Goal: Task Accomplishment & Management: Contribute content

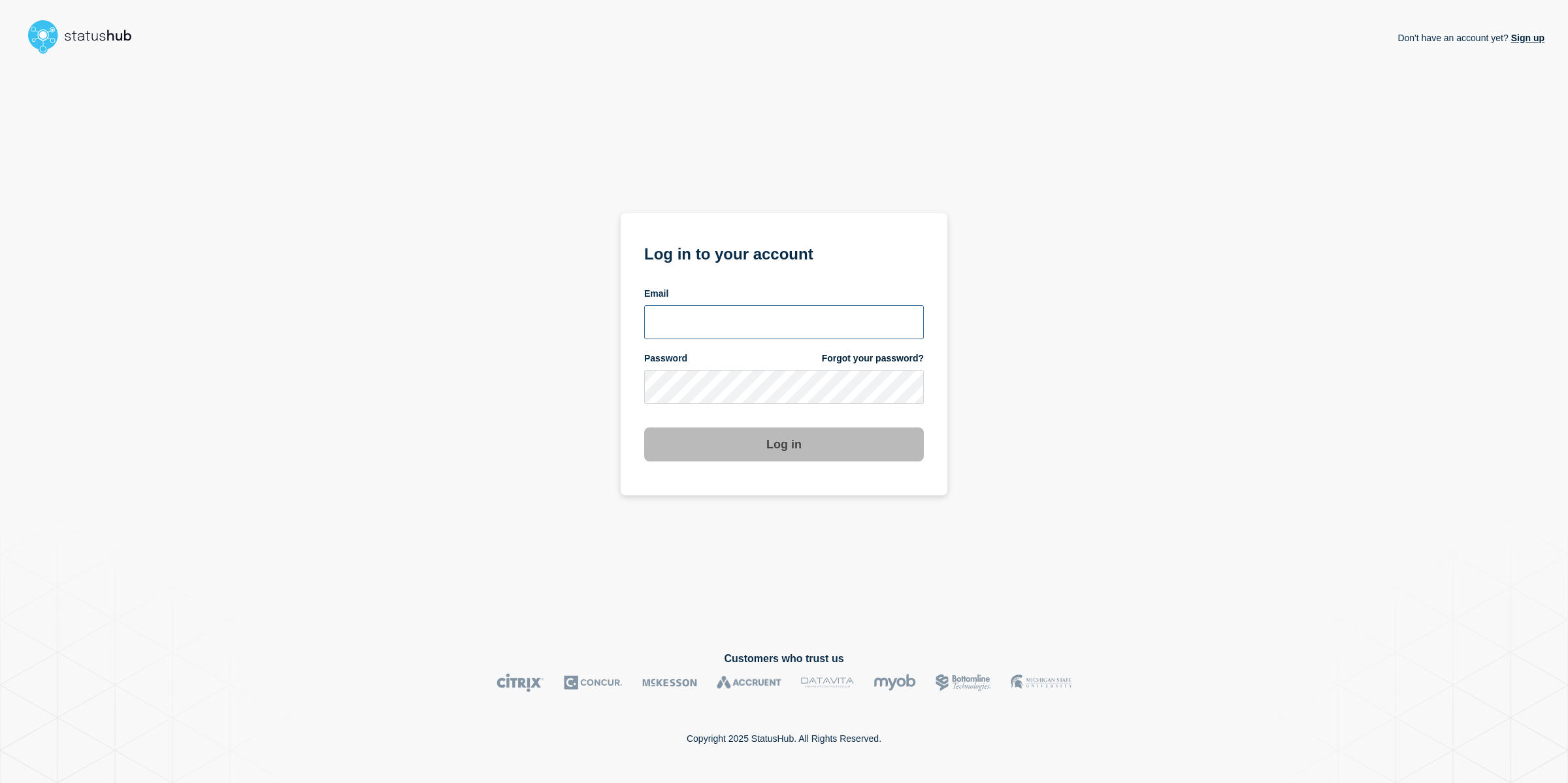
type input "[PERSON_NAME][EMAIL_ADDRESS][PERSON_NAME][DOMAIN_NAME]"
click at [736, 306] on input "[PERSON_NAME][EMAIL_ADDRESS][PERSON_NAME][DOMAIN_NAME]" at bounding box center [784, 322] width 280 height 34
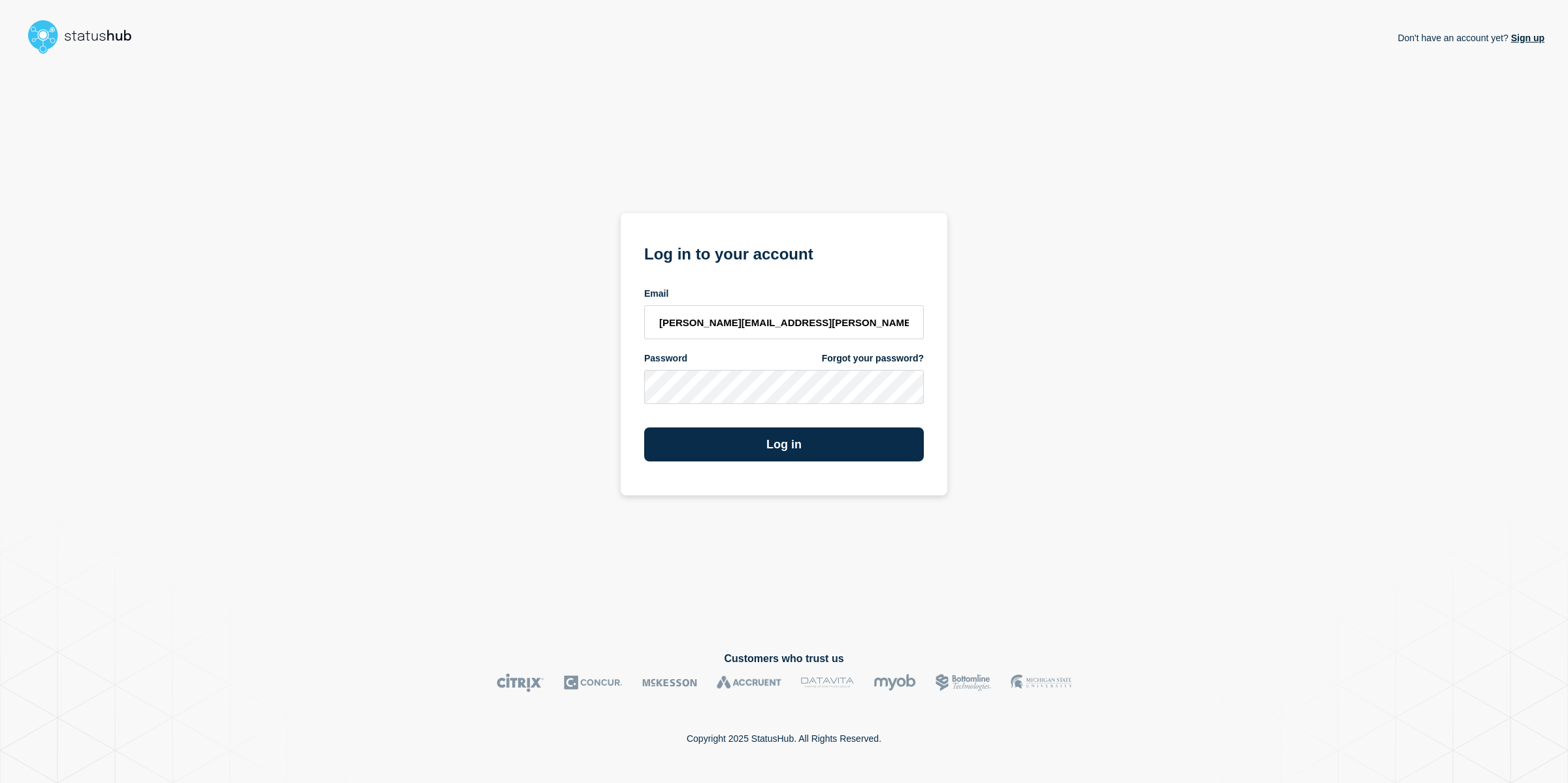
click at [600, 340] on div "Don't have an account yet? Sign up Log in to your account Email [PERSON_NAME][E…" at bounding box center [784, 345] width 1521 height 571
click at [711, 422] on div "Log in" at bounding box center [784, 440] width 280 height 45
drag, startPoint x: 729, startPoint y: 440, endPoint x: 744, endPoint y: 435, distance: 15.8
click at [729, 439] on button "Log in" at bounding box center [784, 445] width 280 height 34
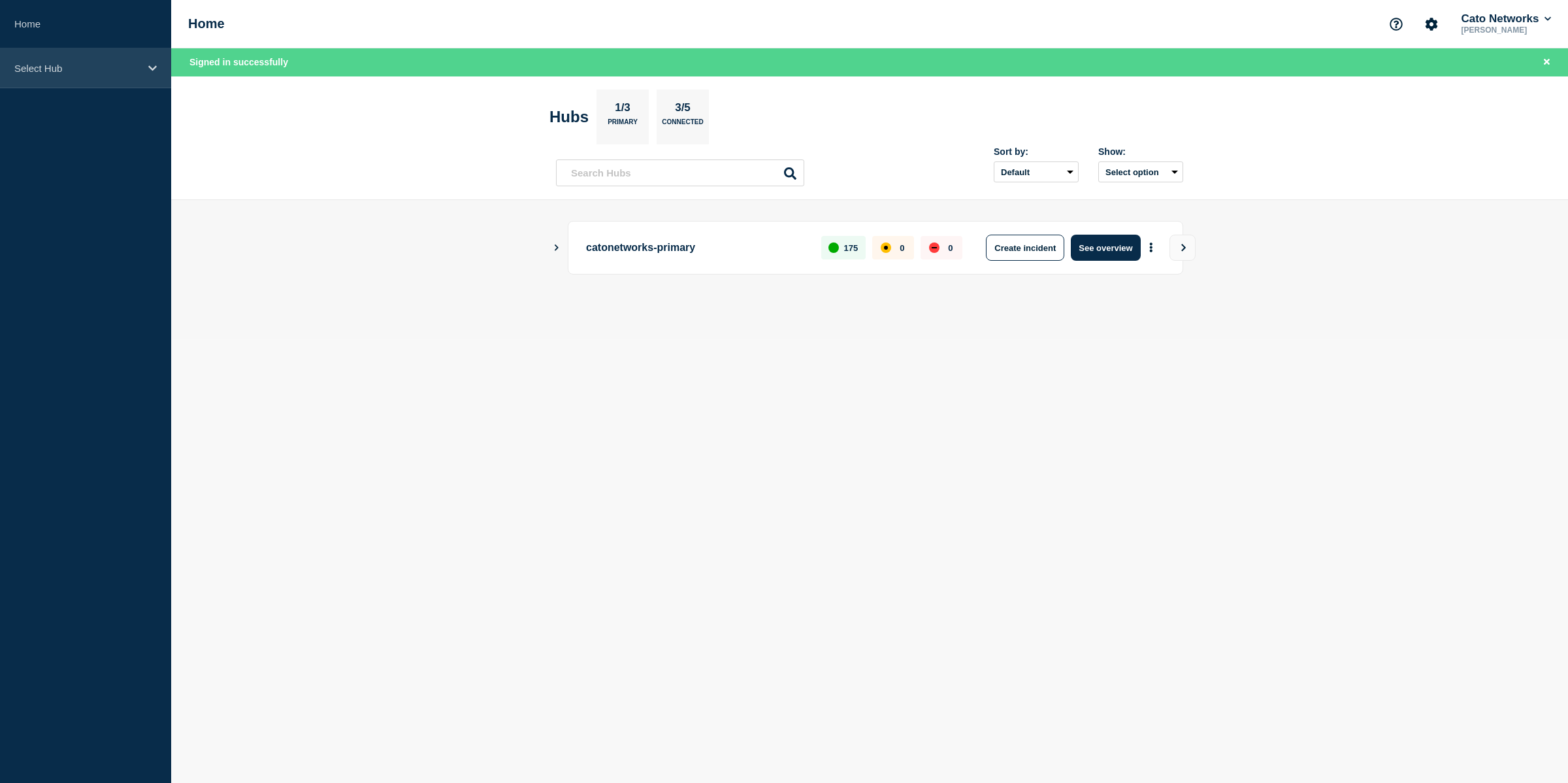
click at [137, 71] on p "Select Hub" at bounding box center [78, 69] width 126 height 11
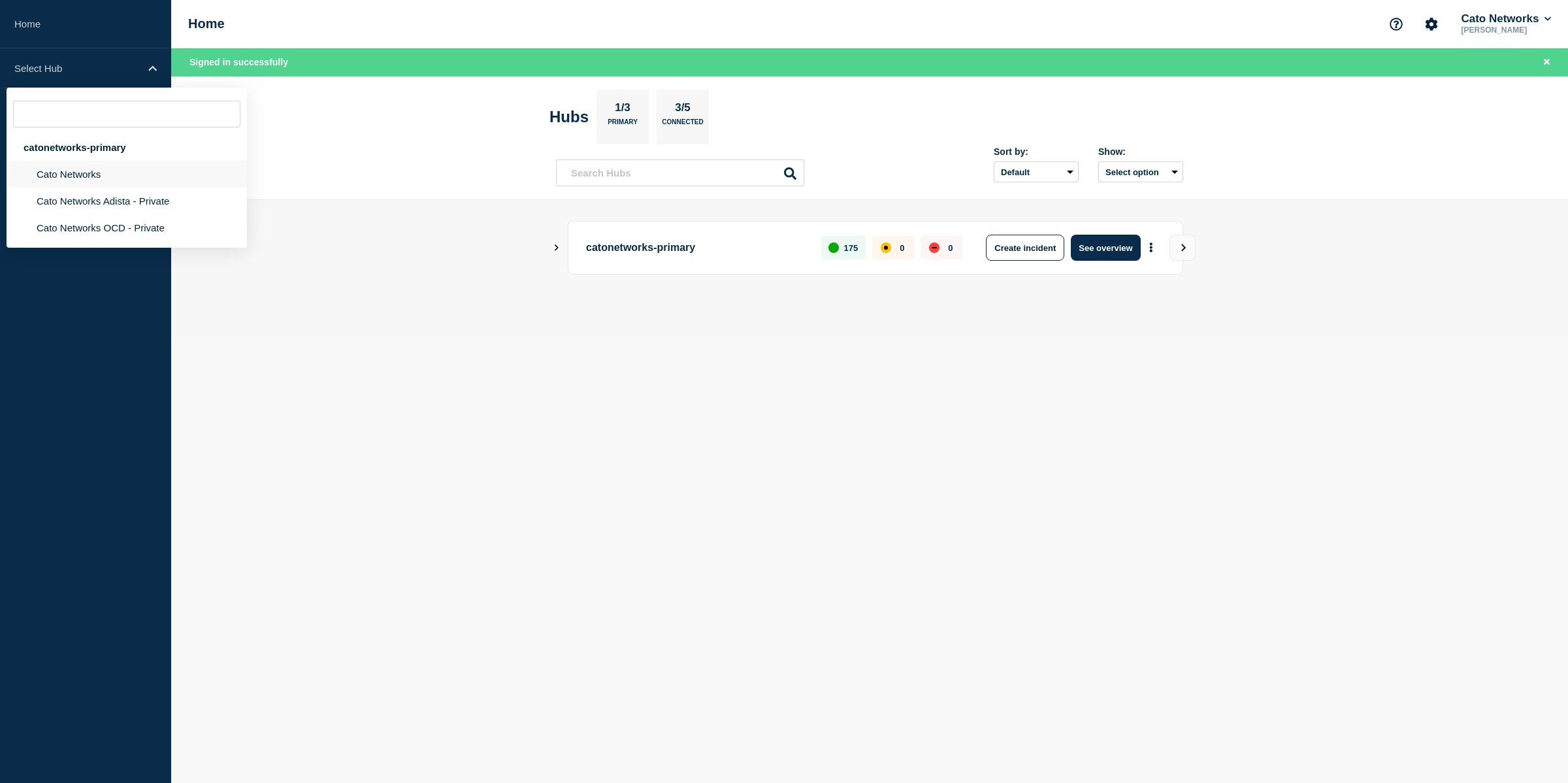
click at [74, 166] on li "Cato Networks" at bounding box center [126, 174] width 240 height 27
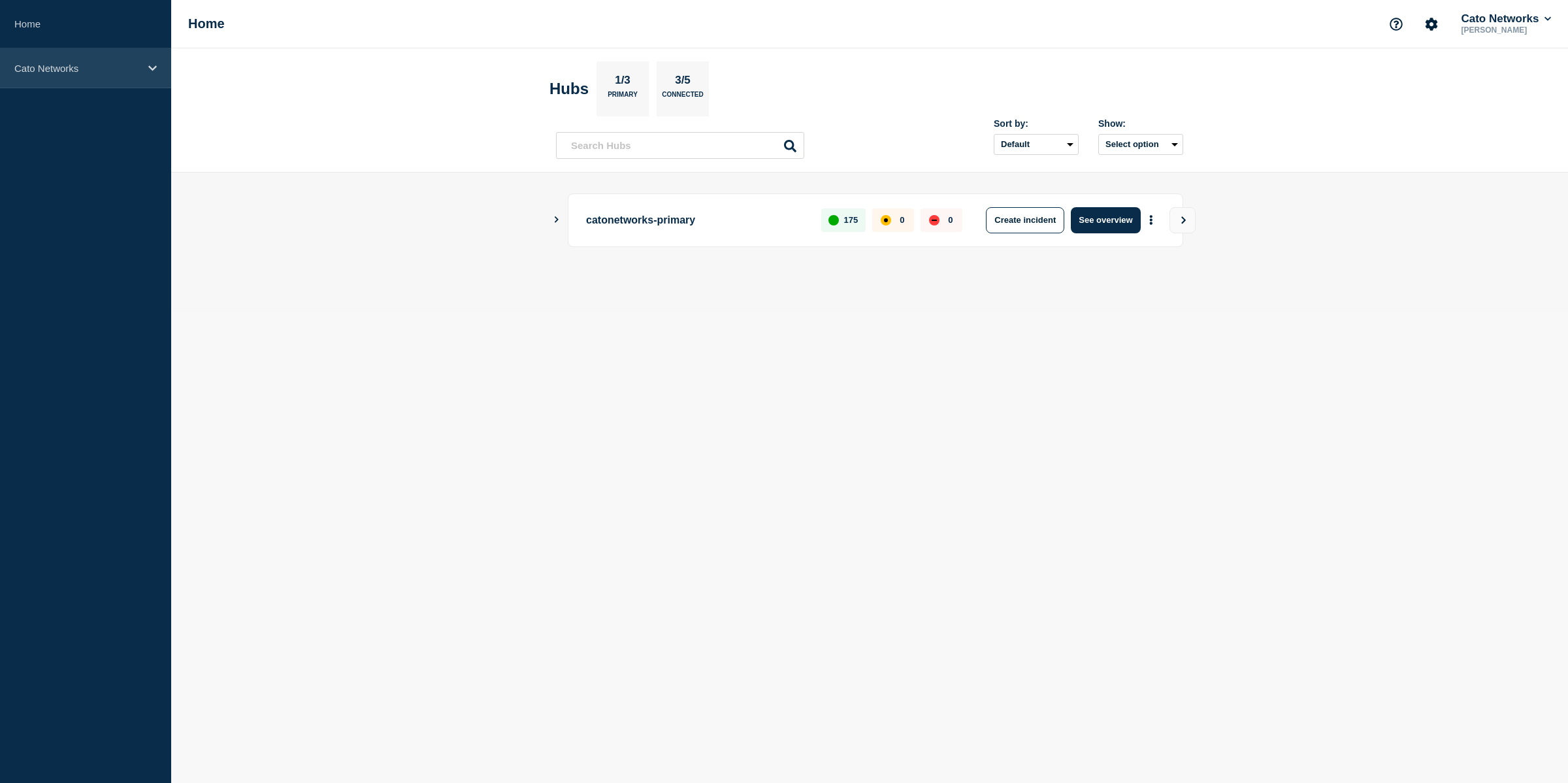
drag, startPoint x: 117, startPoint y: 66, endPoint x: 115, endPoint y: 86, distance: 20.1
click at [117, 66] on p "Cato Networks" at bounding box center [78, 69] width 126 height 11
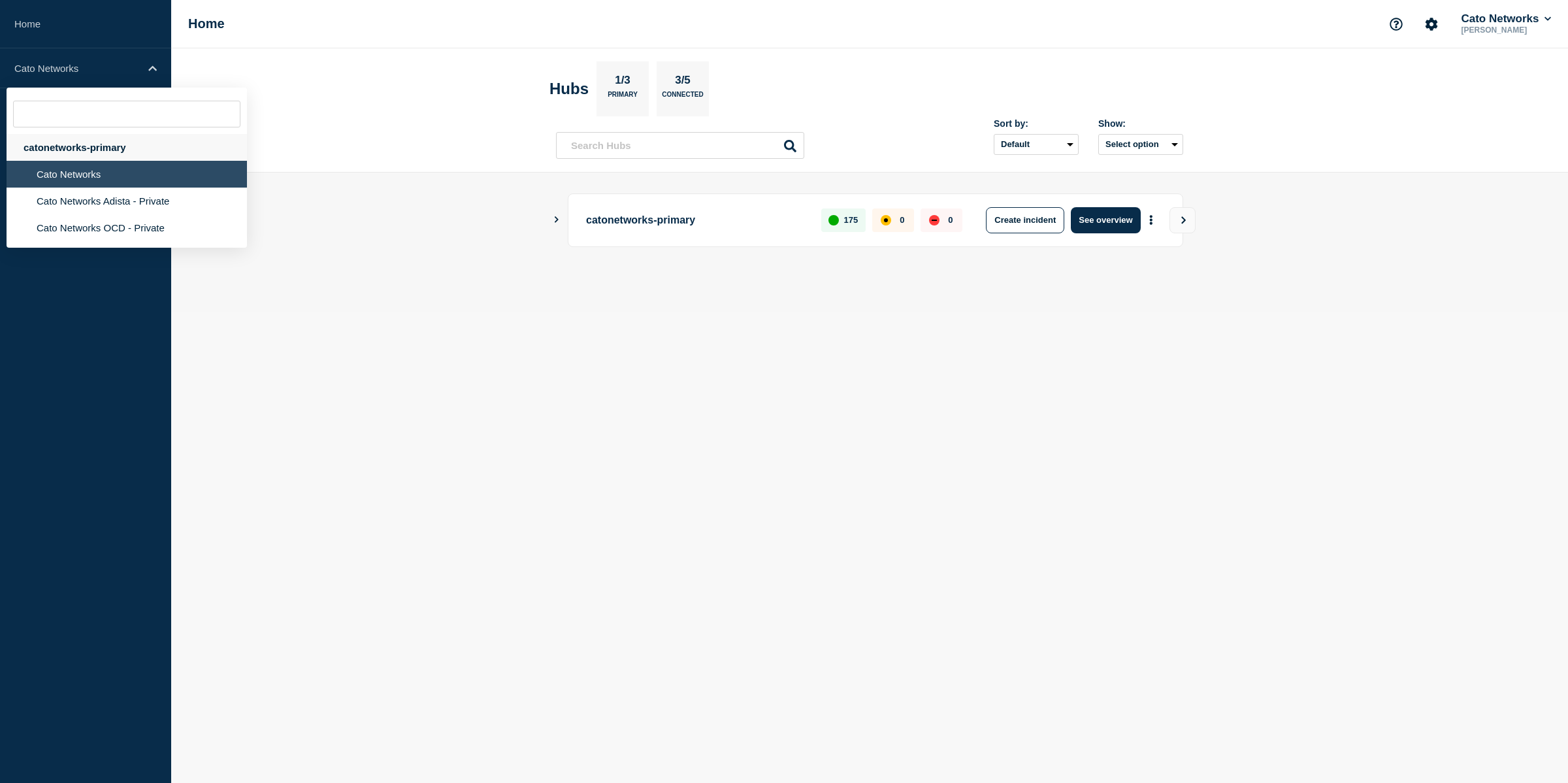
drag, startPoint x: 100, startPoint y: 154, endPoint x: 115, endPoint y: 156, distance: 15.1
click at [100, 154] on div "catonetworks-primary" at bounding box center [126, 148] width 240 height 27
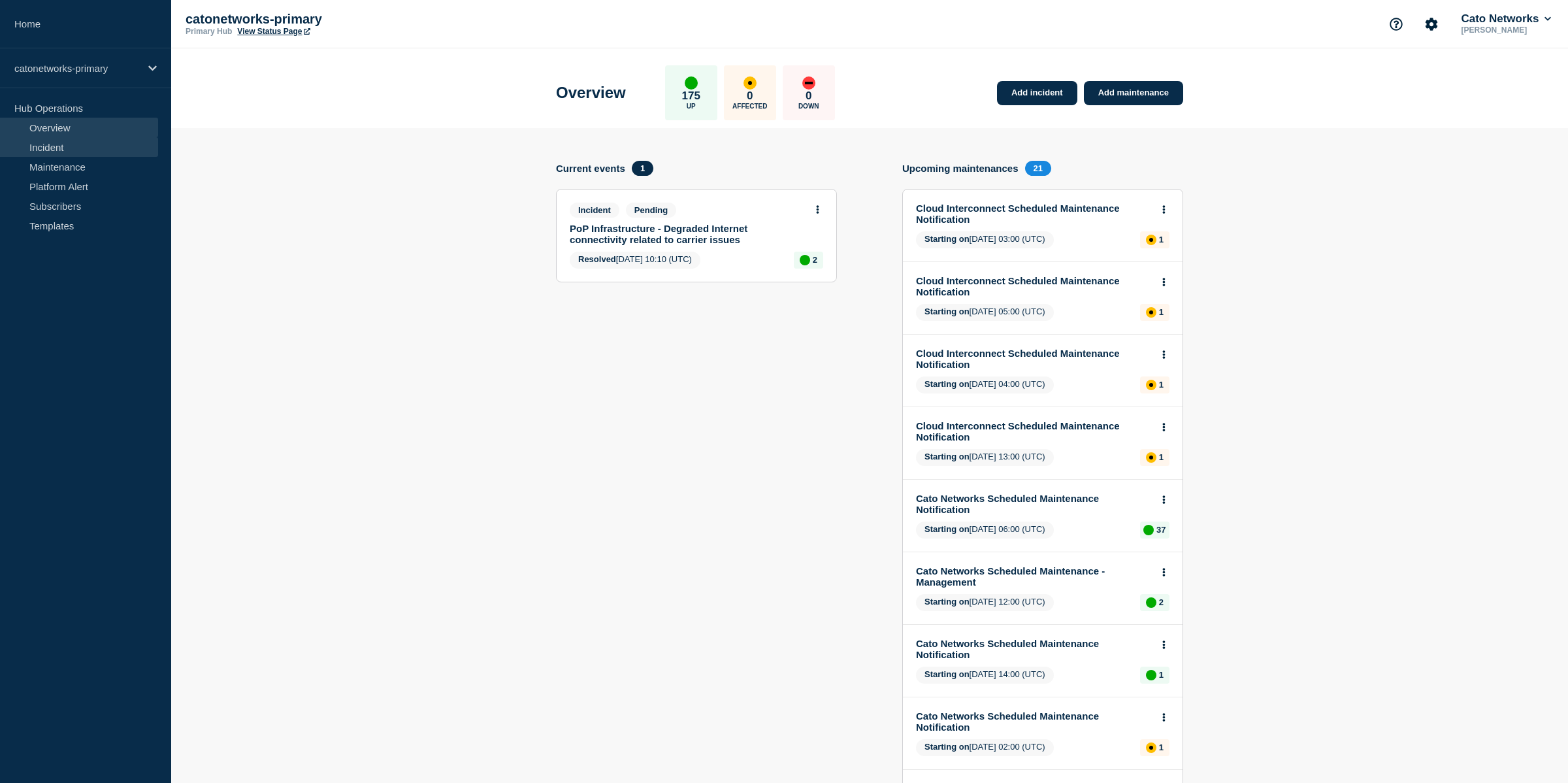
click at [116, 150] on link "Incident" at bounding box center [79, 147] width 158 height 20
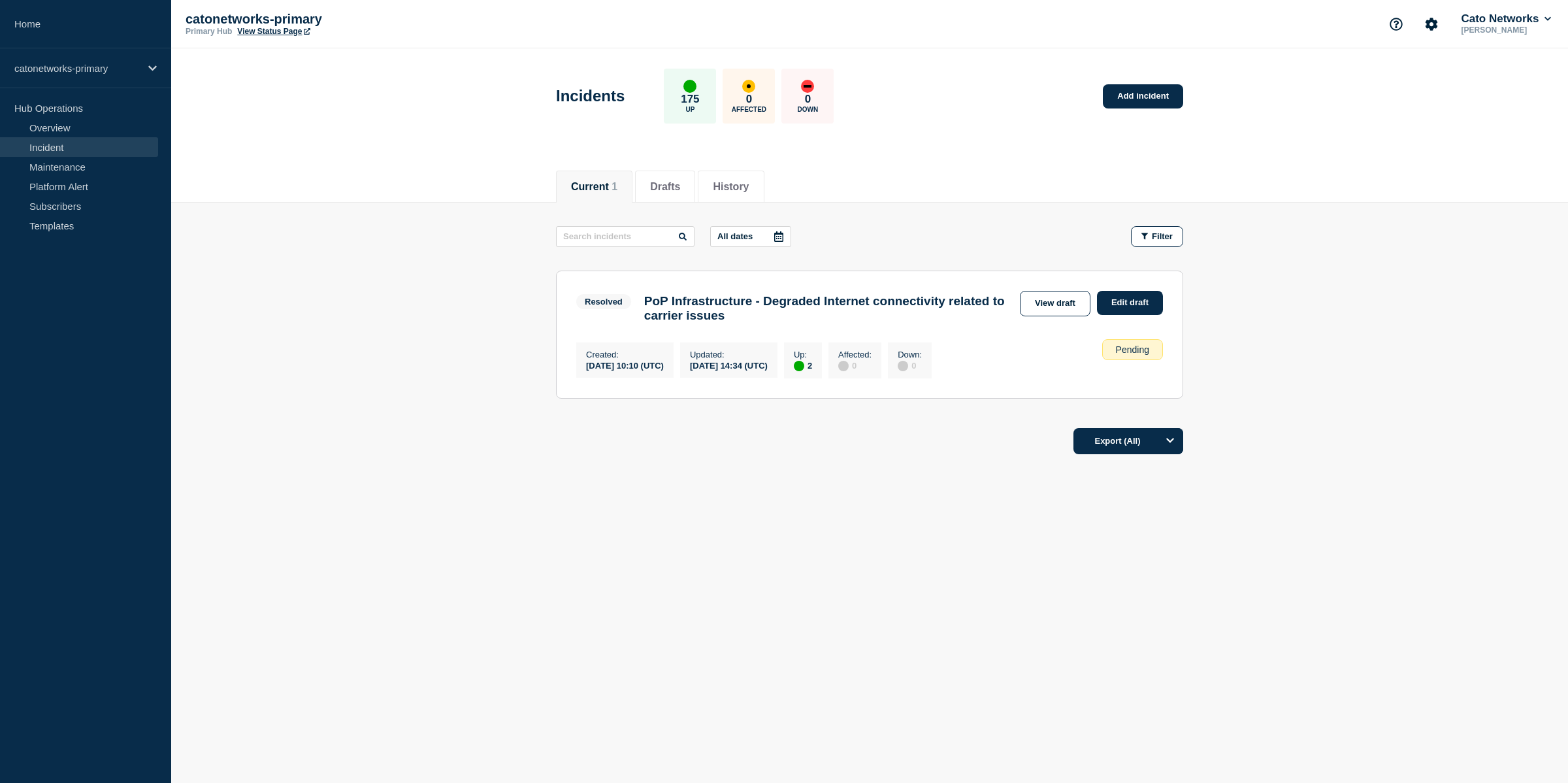
click at [742, 239] on p "All dates" at bounding box center [735, 236] width 35 height 10
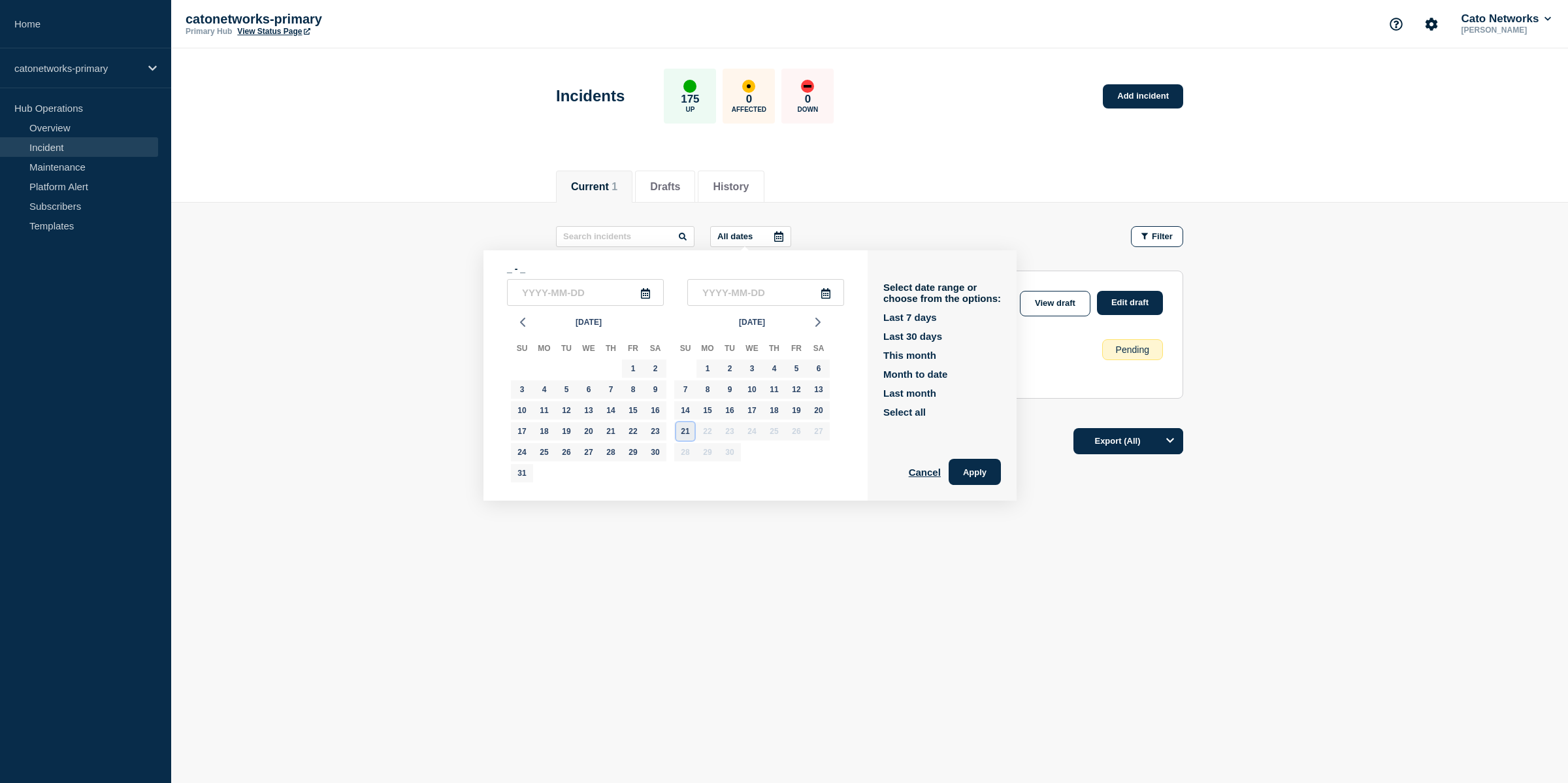
click at [681, 433] on div "21" at bounding box center [685, 431] width 18 height 18
type input "[DATE]"
click at [719, 183] on button "History" at bounding box center [730, 187] width 36 height 12
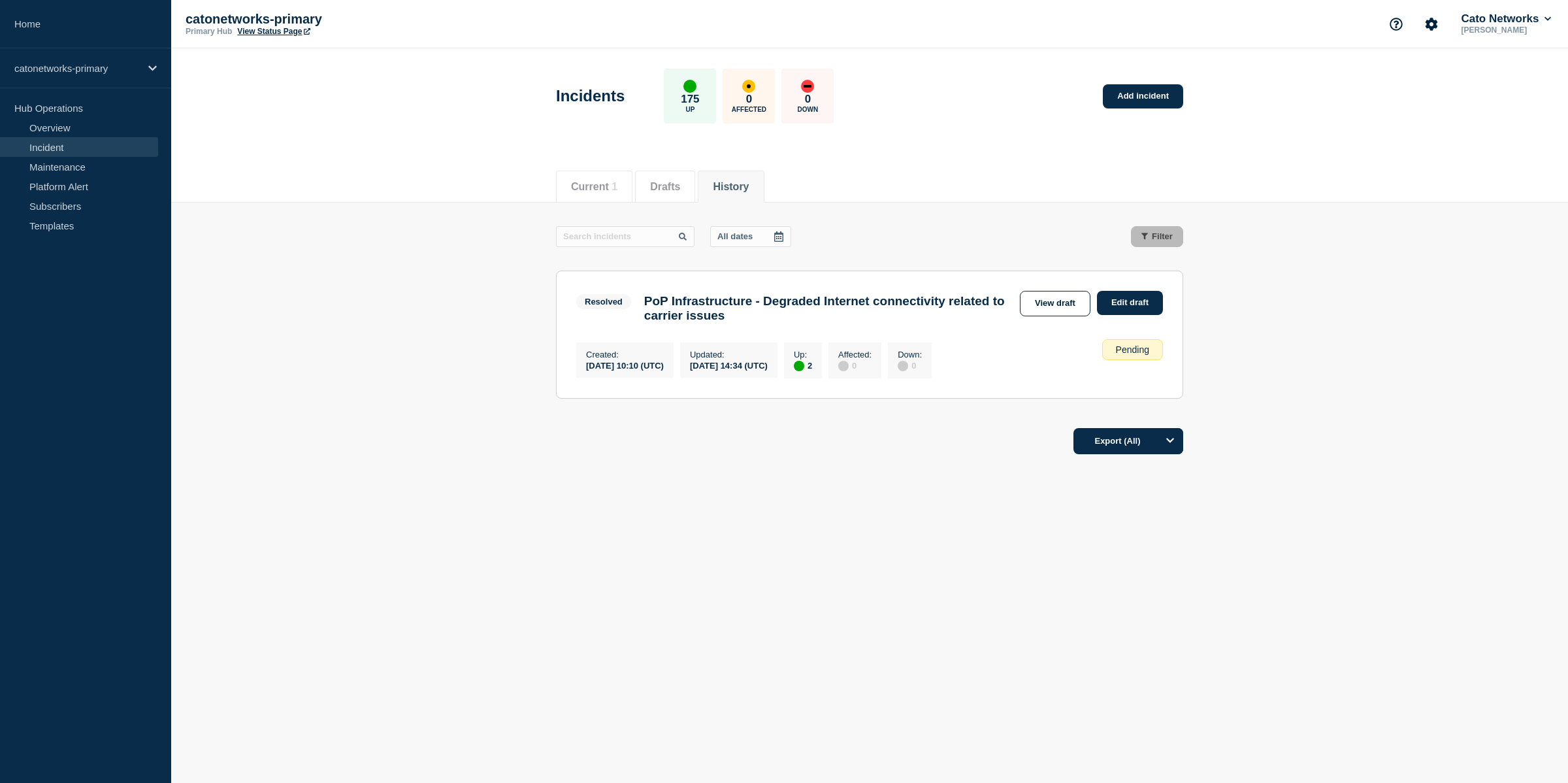
click at [742, 181] on button "History" at bounding box center [730, 187] width 36 height 12
click at [736, 189] on button "History" at bounding box center [730, 187] width 36 height 12
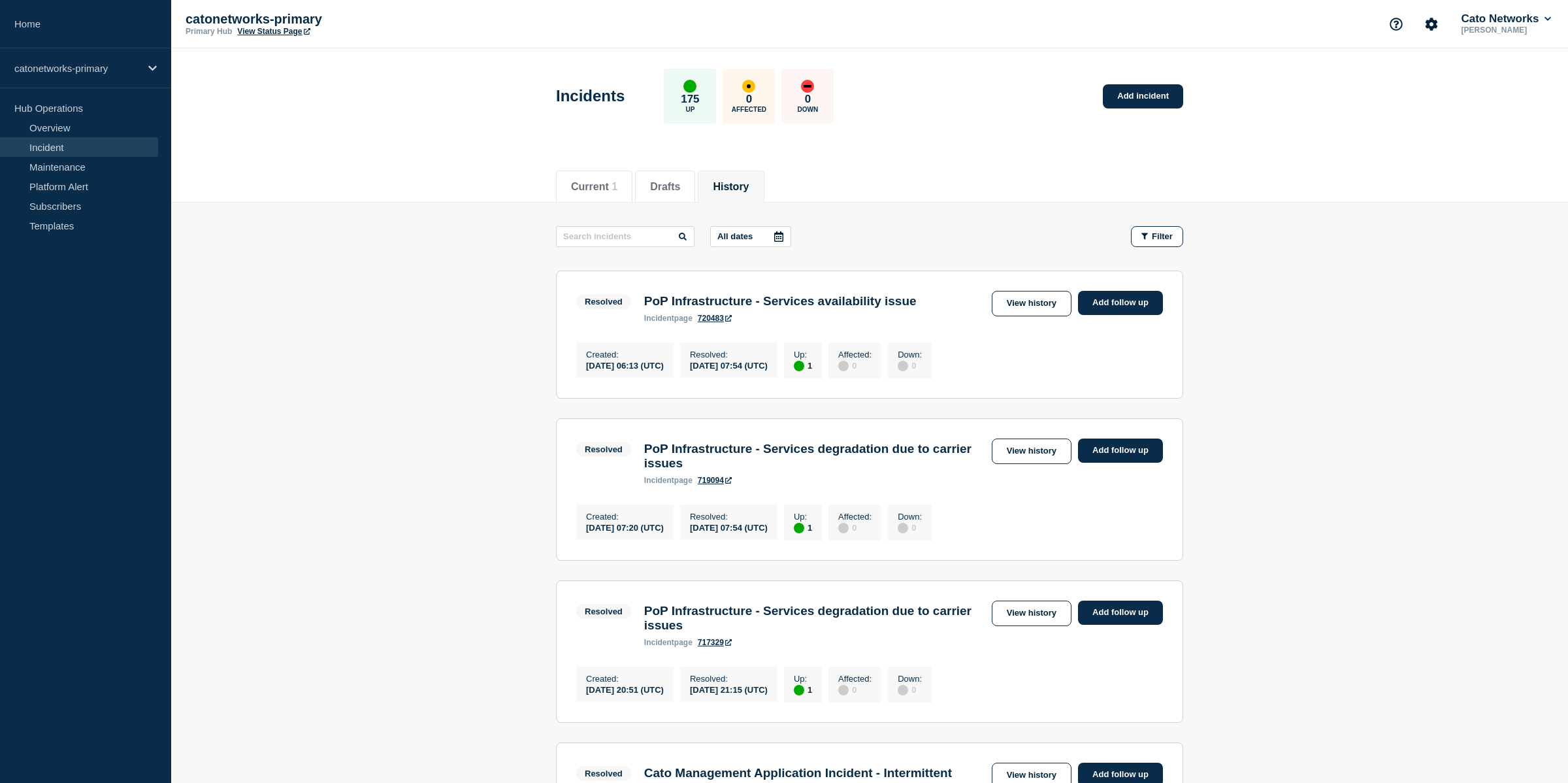
click at [774, 236] on icon at bounding box center [778, 236] width 9 height 10
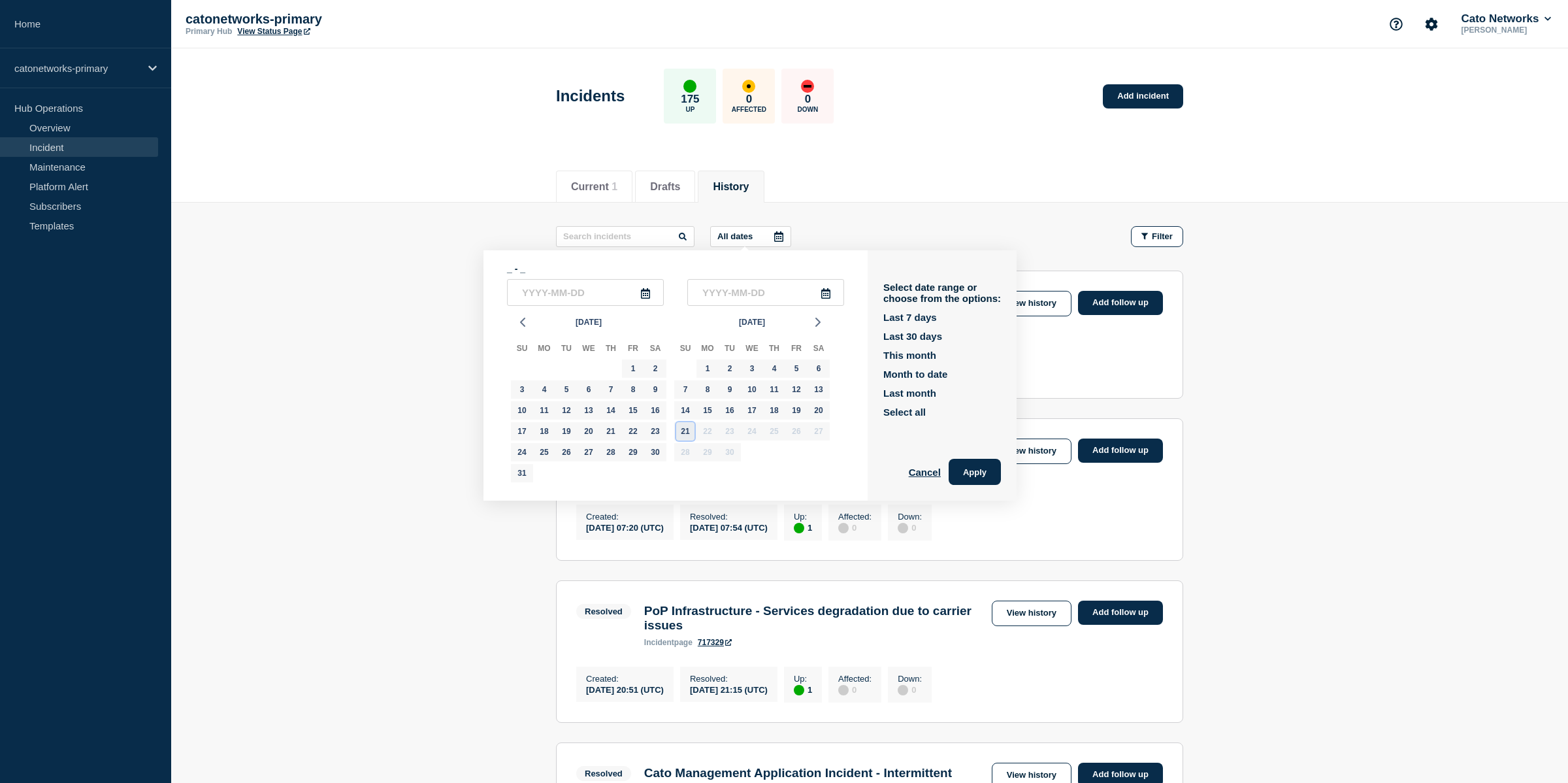
click at [678, 436] on div "21" at bounding box center [685, 431] width 18 height 18
click at [820, 413] on div "20" at bounding box center [819, 410] width 18 height 18
type input "[DATE]"
click at [971, 477] on button "Apply" at bounding box center [975, 471] width 52 height 26
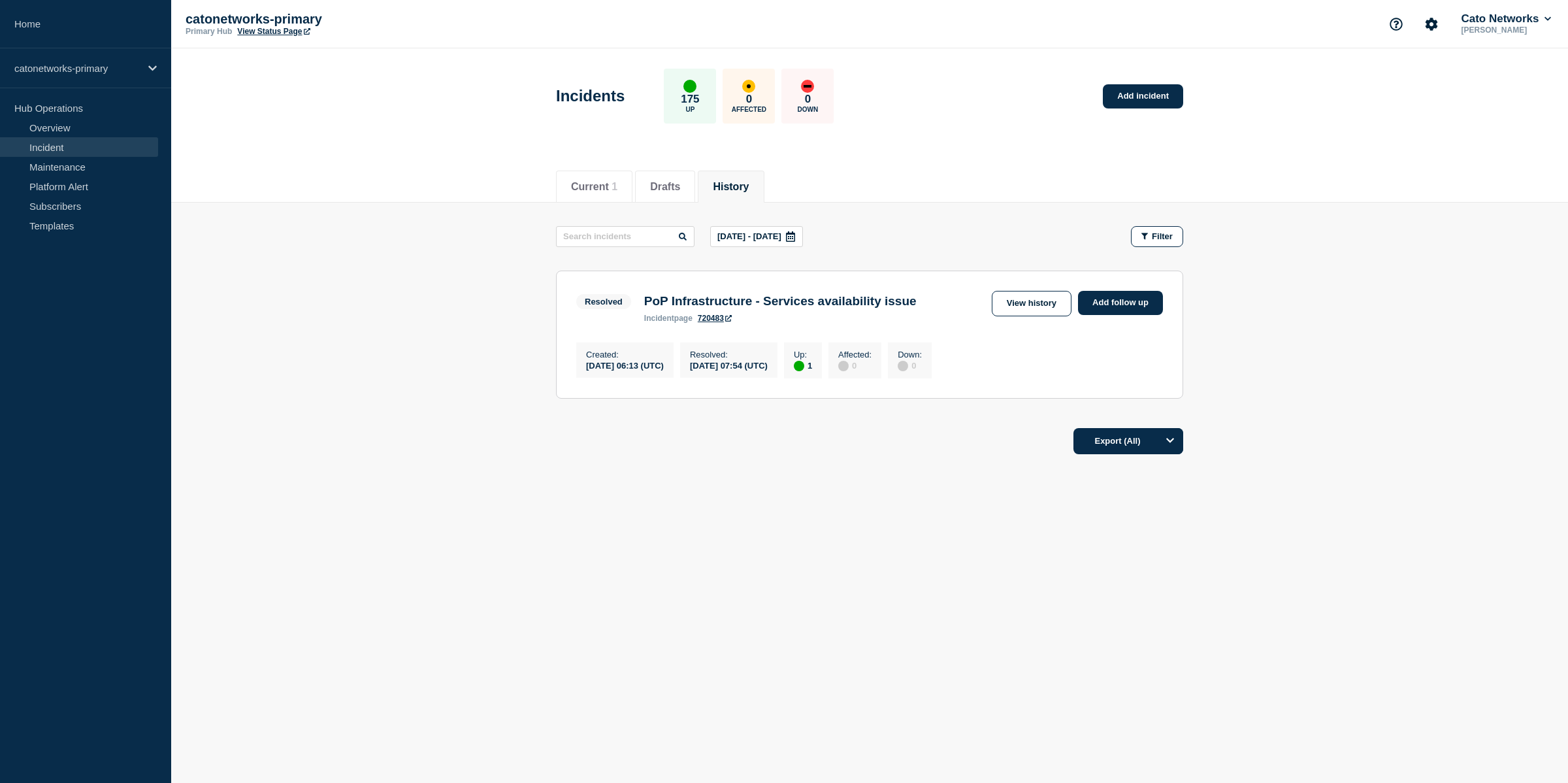
click at [843, 308] on h3 "PoP Infrastructure - Services availability issue" at bounding box center [781, 301] width 273 height 15
click at [1006, 305] on link "View history" at bounding box center [1032, 303] width 80 height 25
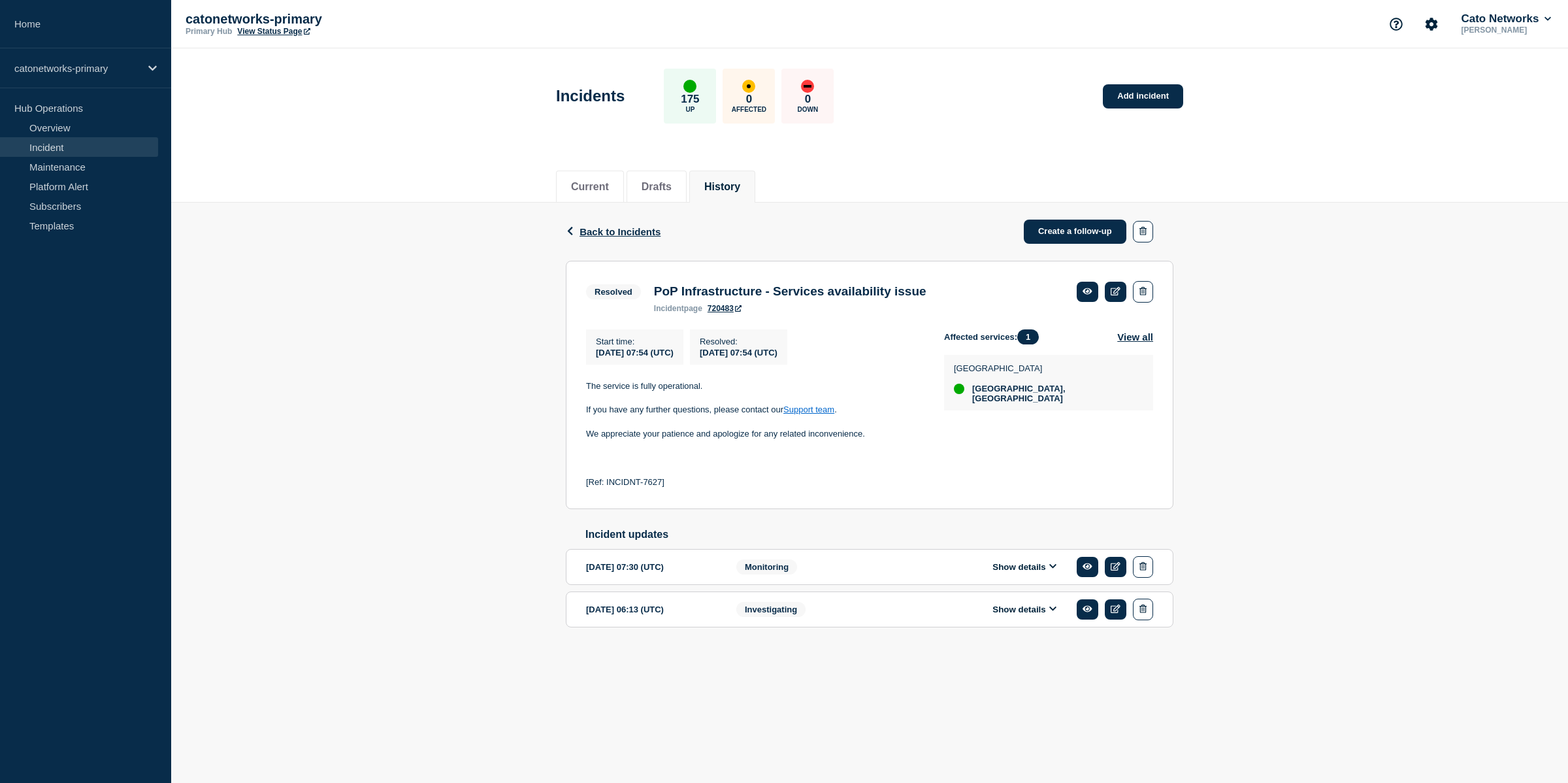
click at [1033, 615] on button "Show details" at bounding box center [1024, 610] width 72 height 11
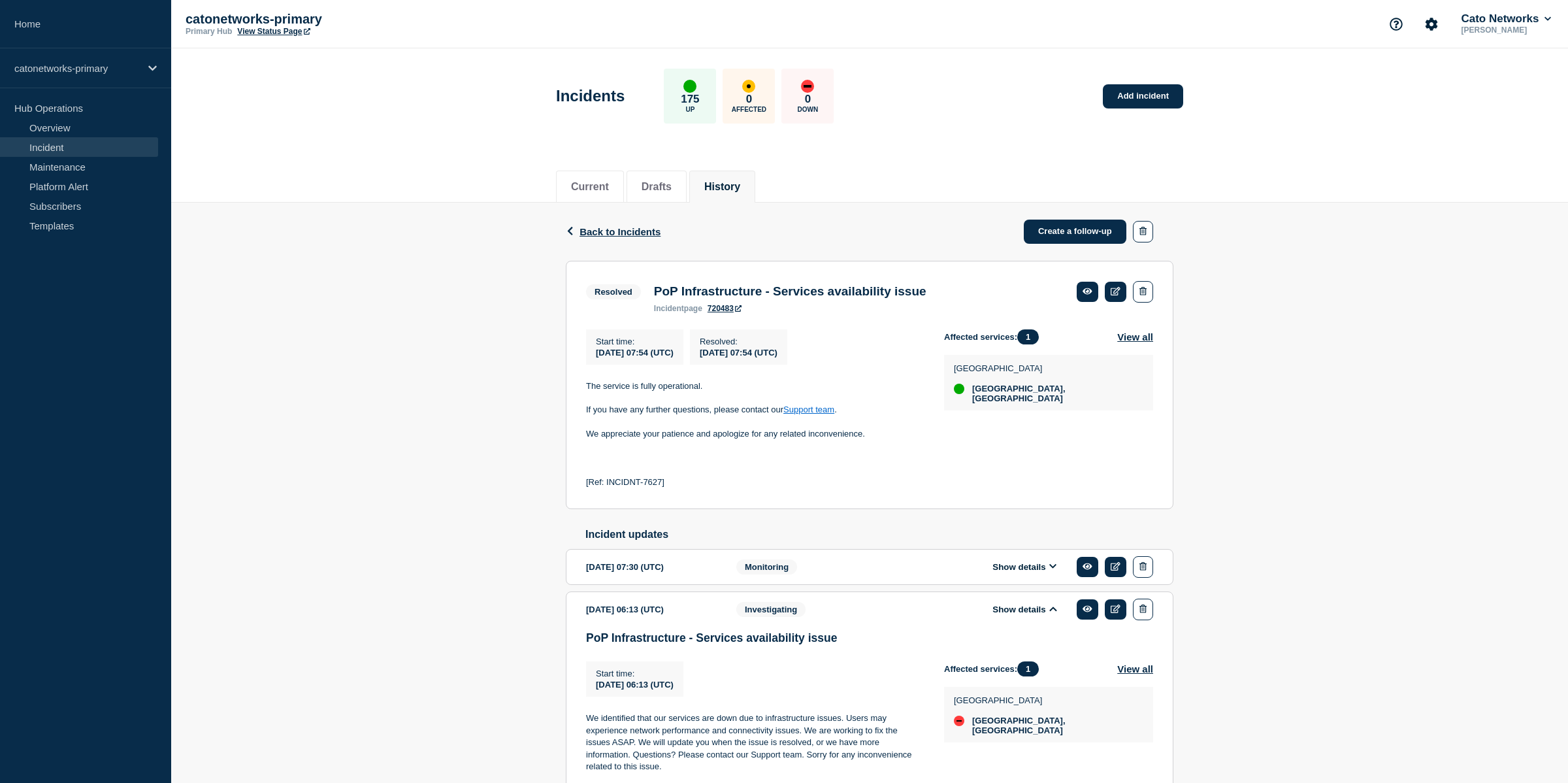
scroll to position [92, 0]
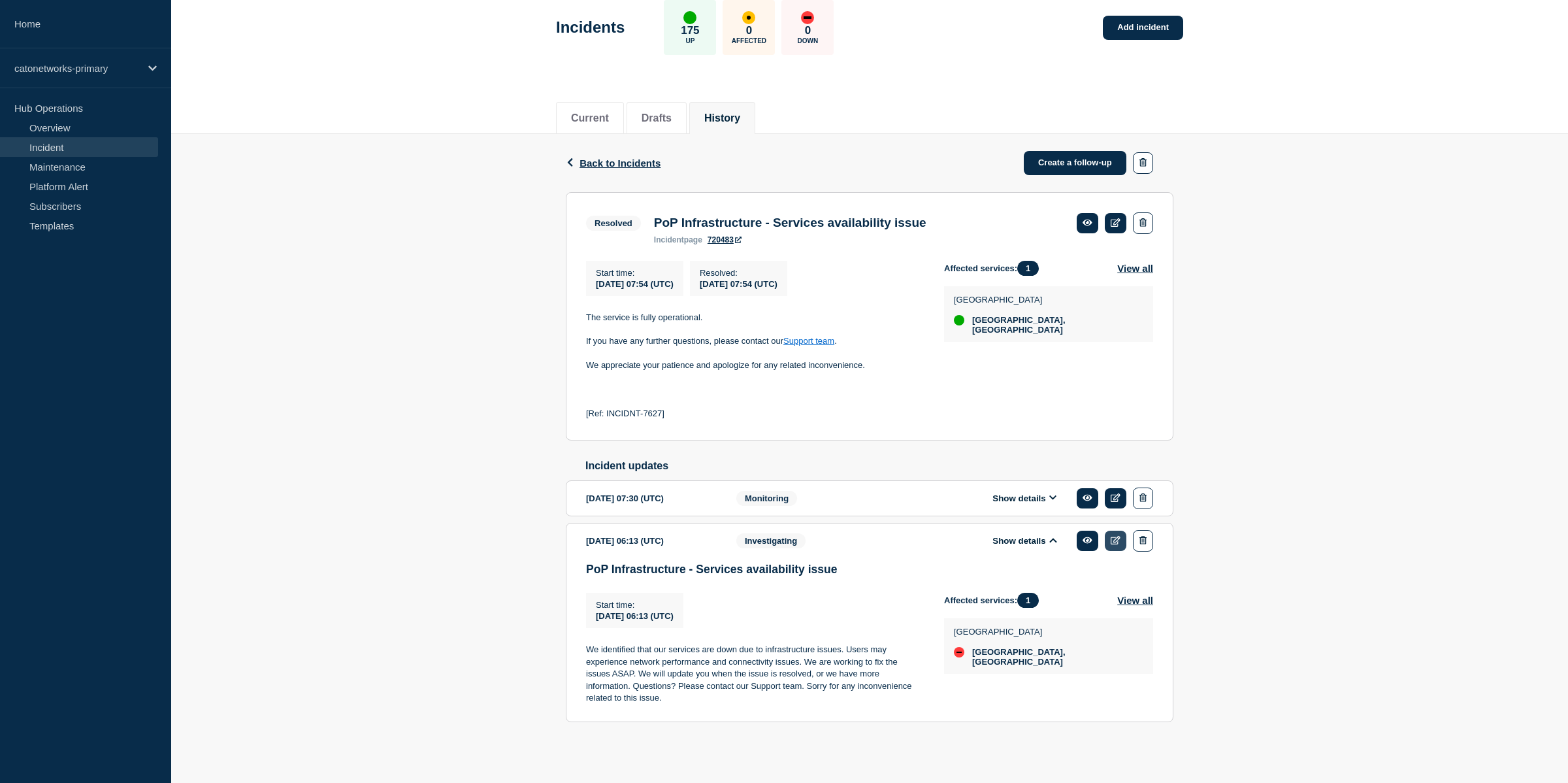
click at [1111, 540] on link at bounding box center [1115, 540] width 22 height 20
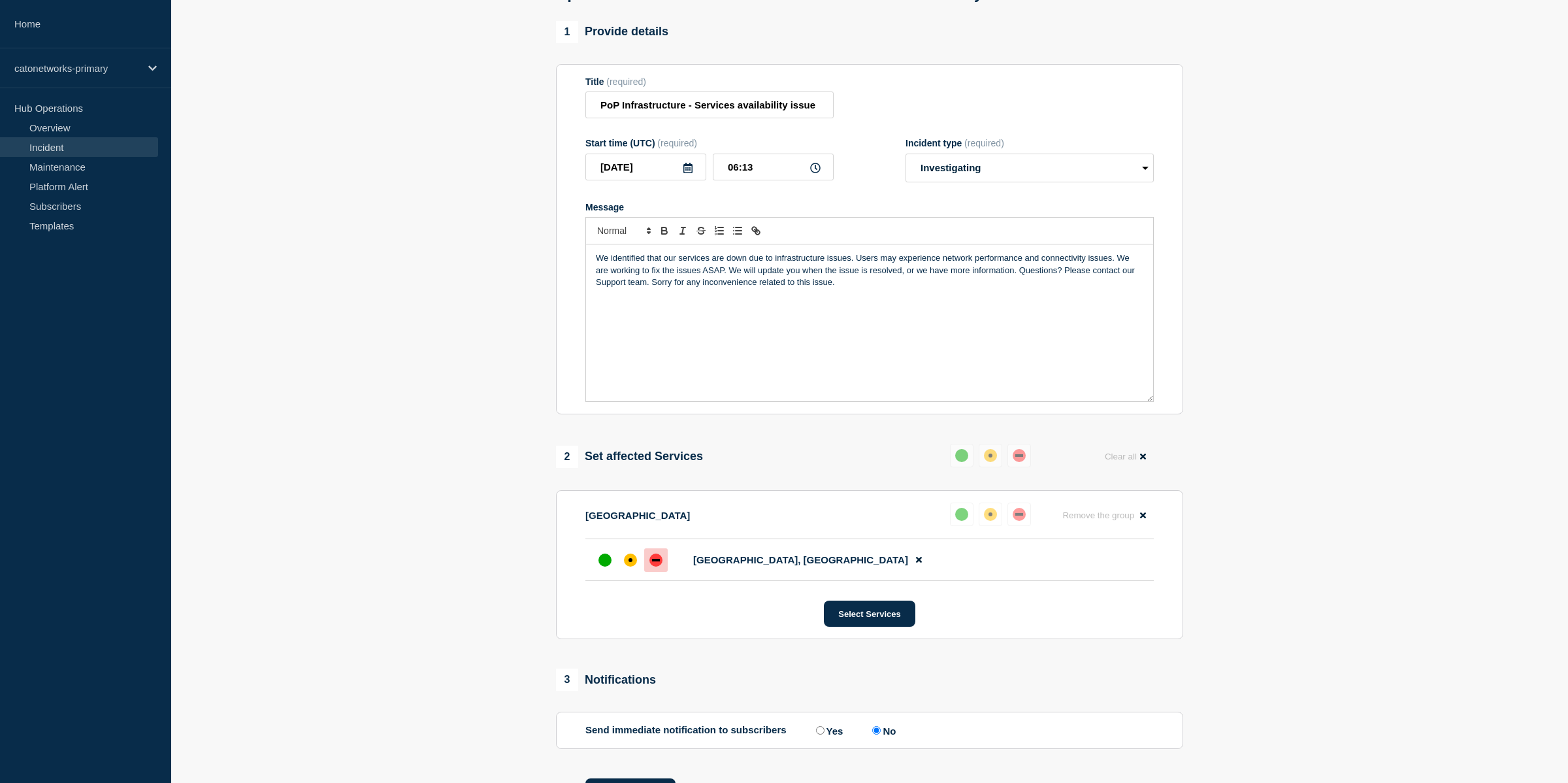
click at [916, 350] on div "We identified that our services are down due to infrastructure issues. Users ma…" at bounding box center [870, 323] width 567 height 157
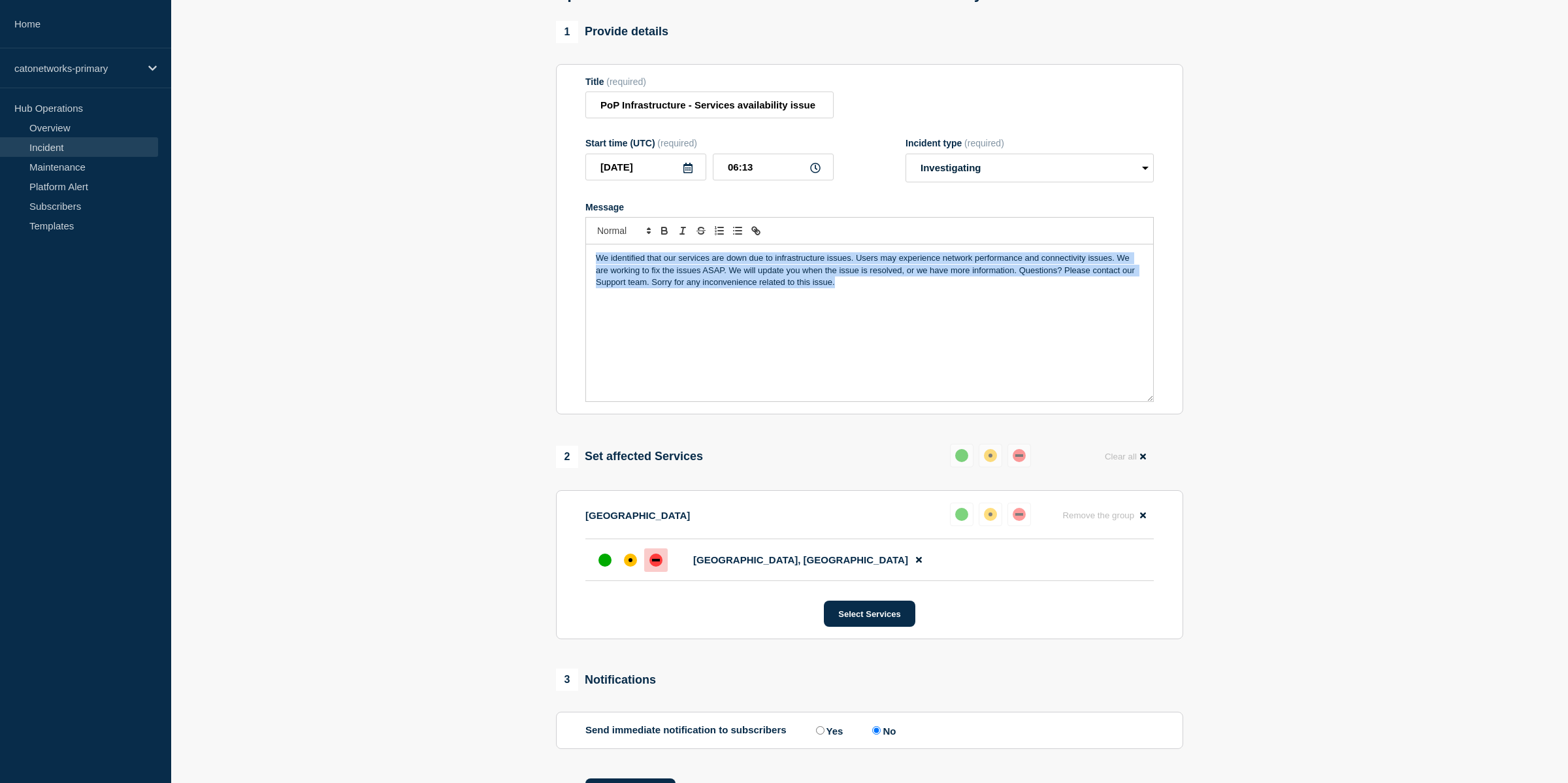
paste div "Message"
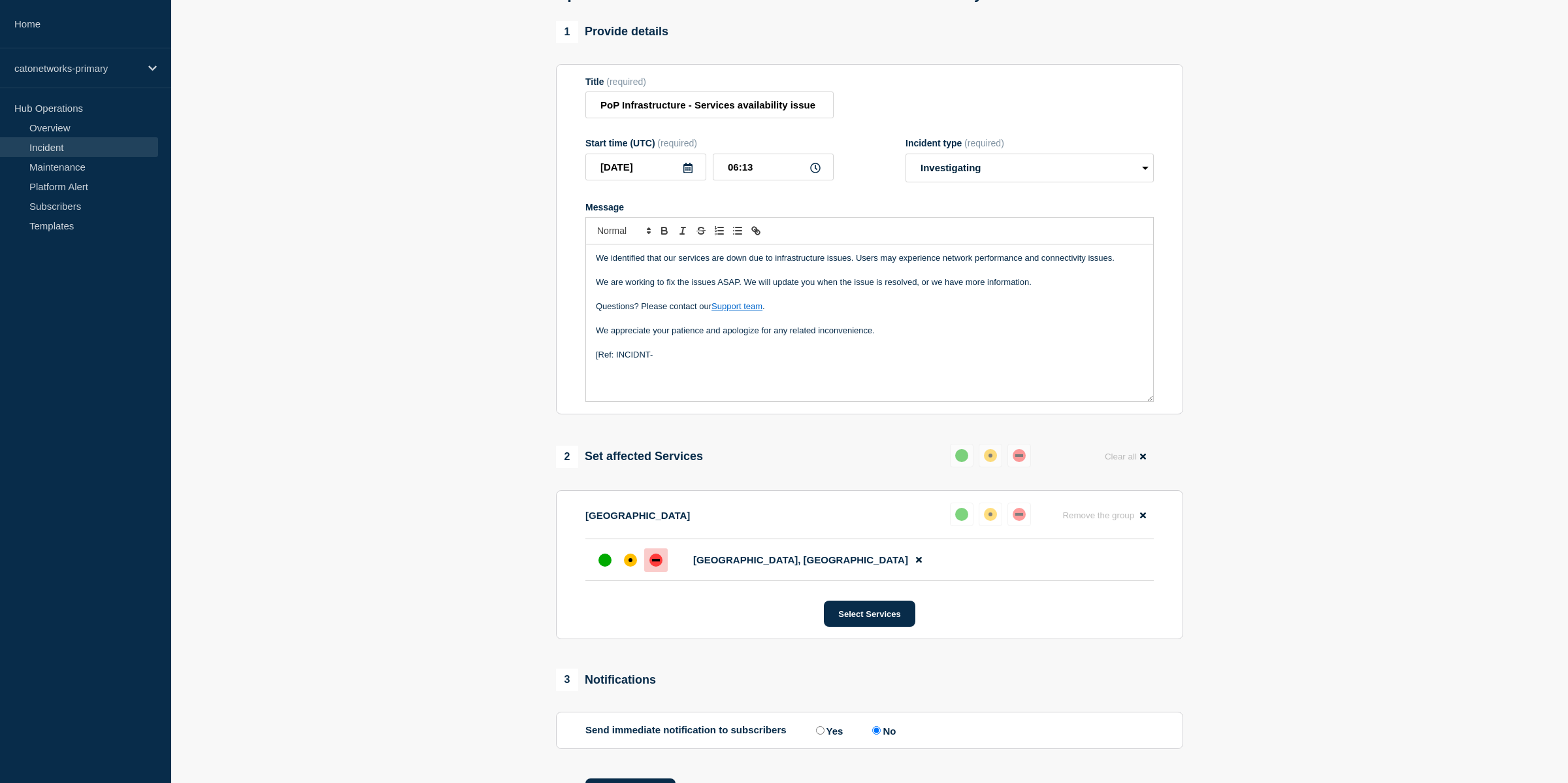
click at [660, 348] on p "Message" at bounding box center [870, 343] width 548 height 12
click at [664, 373] on p "[Ref: INCIDNT-" at bounding box center [870, 366] width 548 height 12
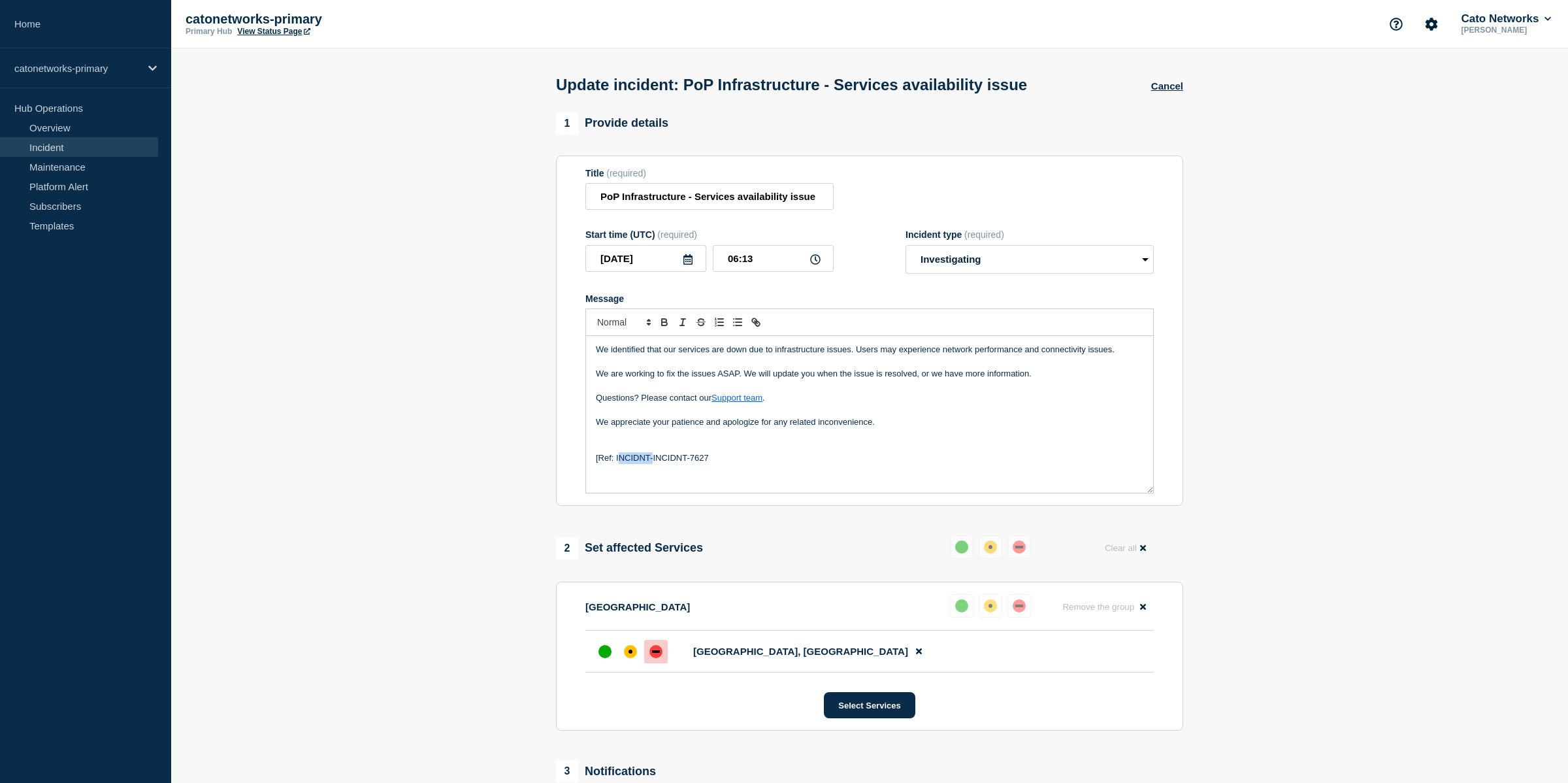
drag, startPoint x: 653, startPoint y: 469, endPoint x: 618, endPoint y: 469, distance: 35.0
click at [618, 464] on p "[Ref: INCIDNT-INCIDNT-7627" at bounding box center [870, 458] width 548 height 12
click at [731, 464] on p "[Ref: INCIDNT-7627" at bounding box center [870, 458] width 548 height 12
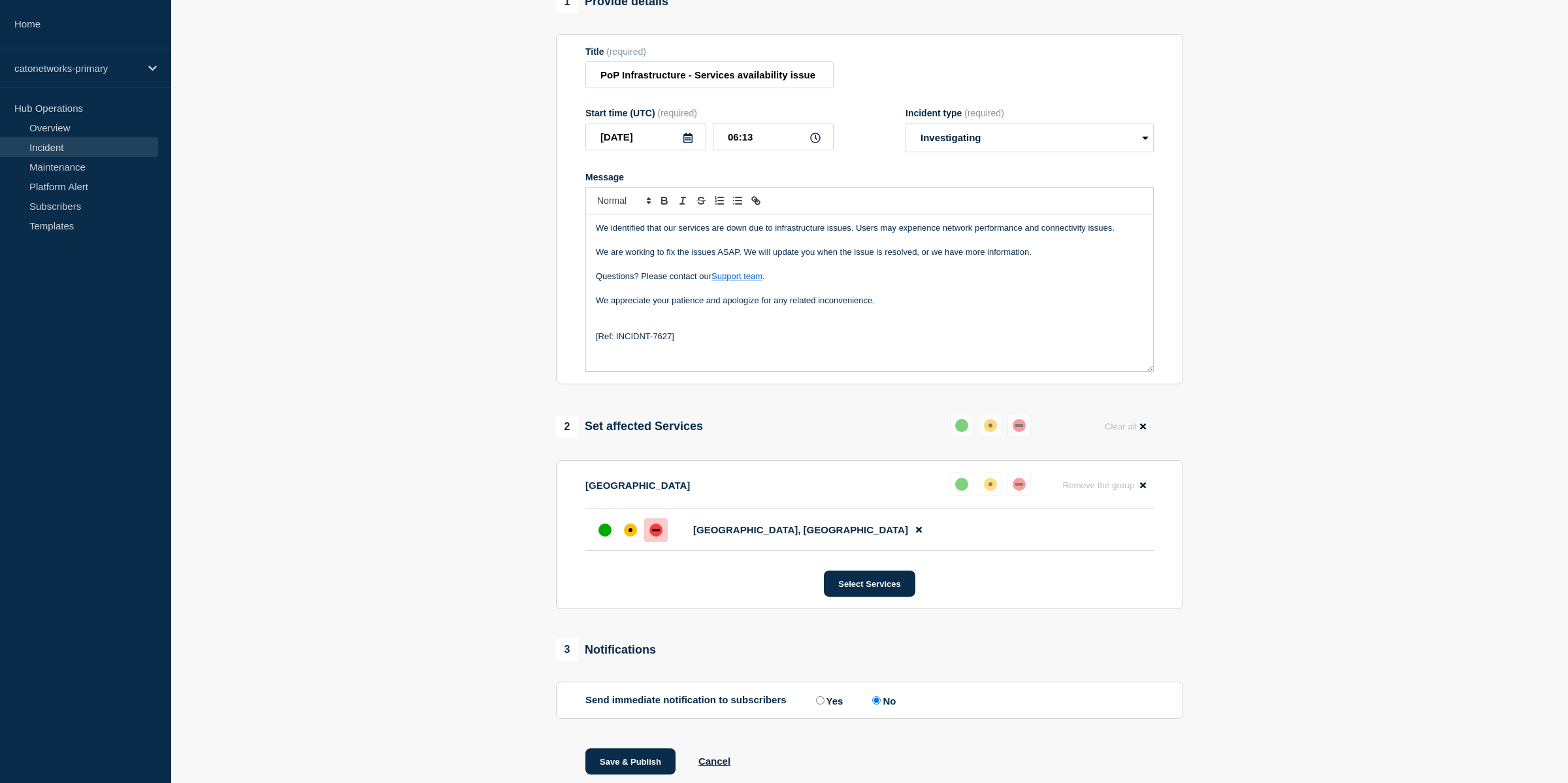
scroll to position [187, 0]
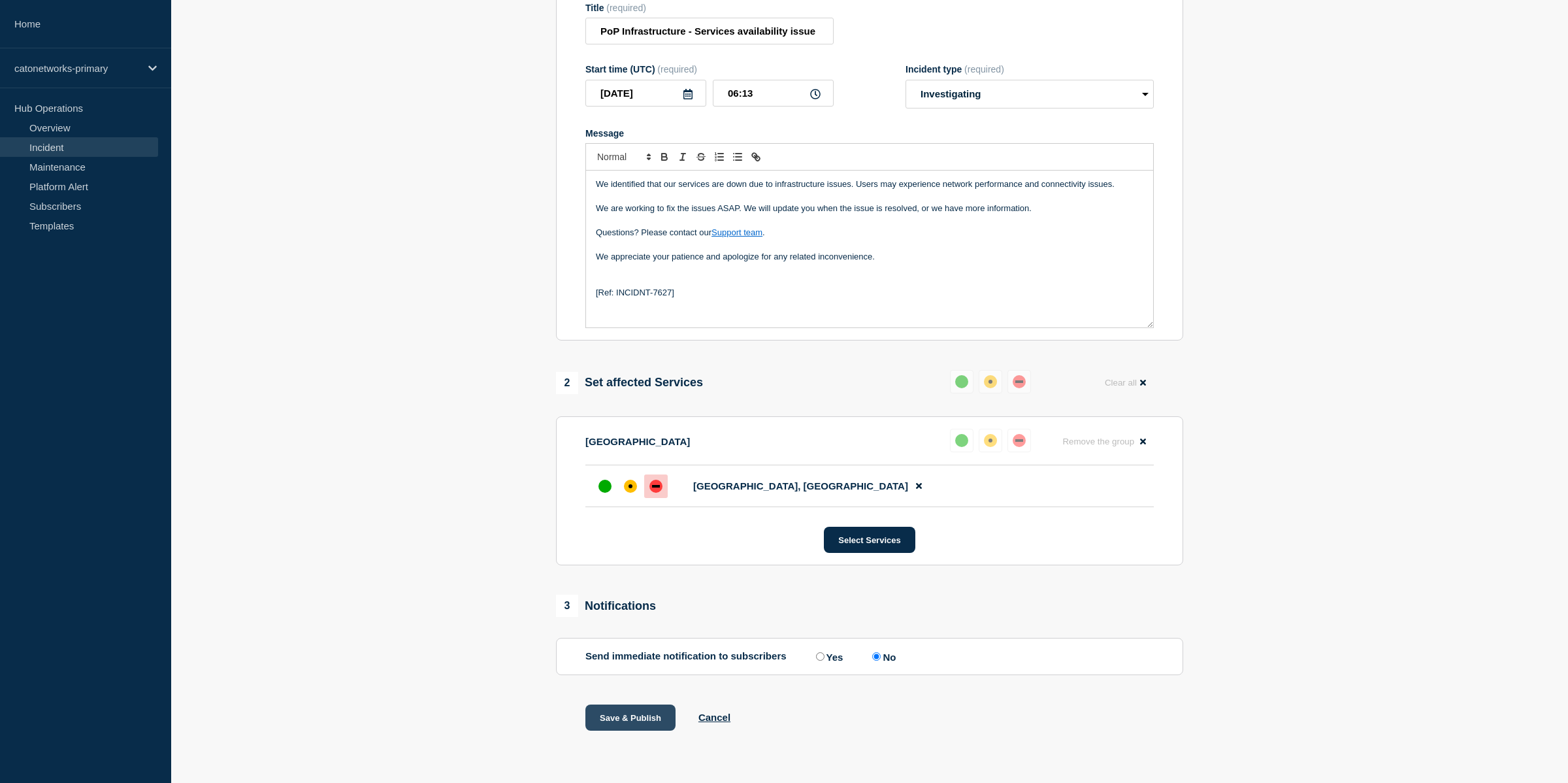
click at [628, 715] on button "Save & Publish" at bounding box center [630, 717] width 90 height 26
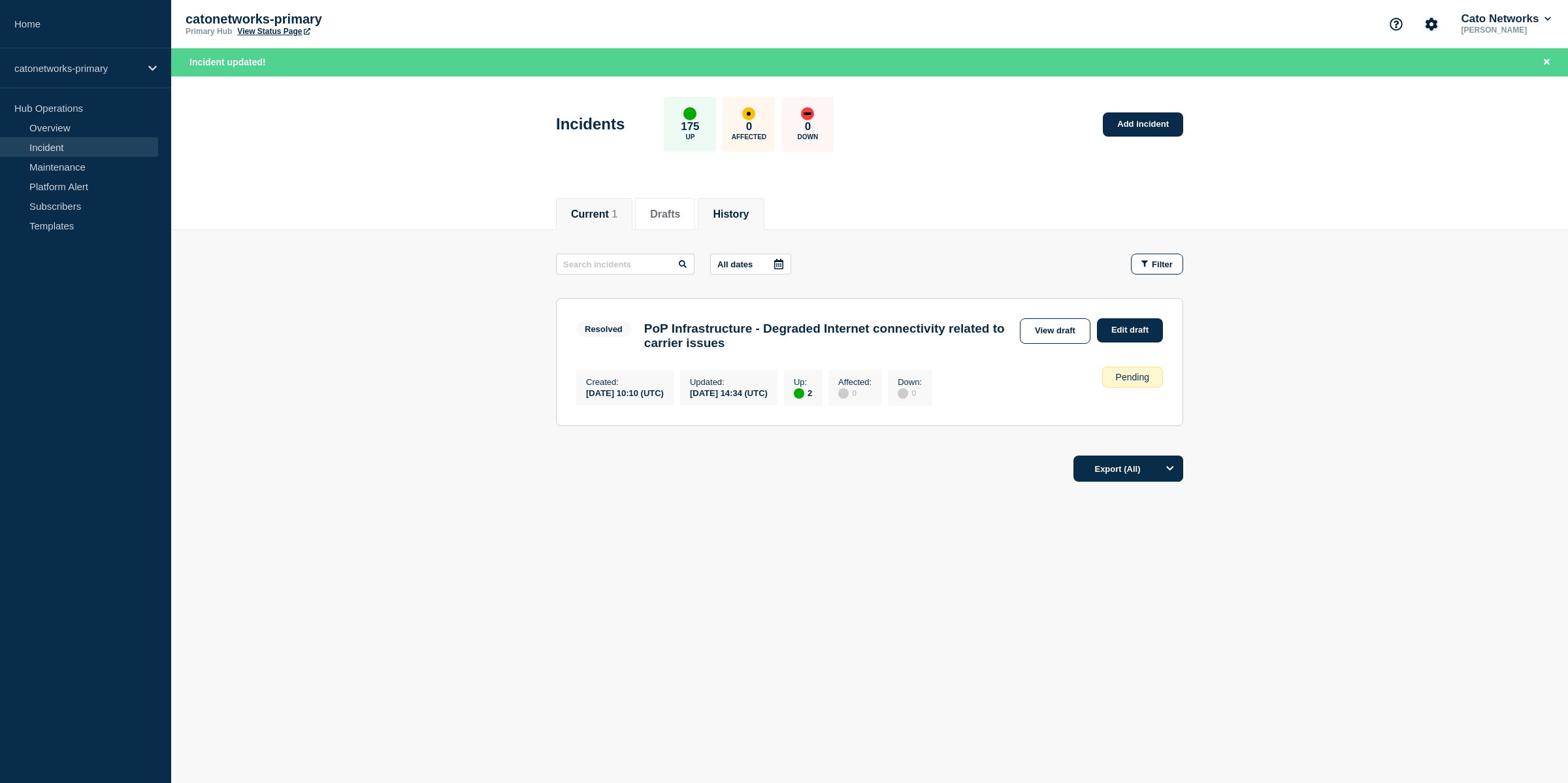
drag, startPoint x: 736, startPoint y: 223, endPoint x: 741, endPoint y: 219, distance: 6.4
click at [739, 221] on li "History" at bounding box center [731, 214] width 66 height 32
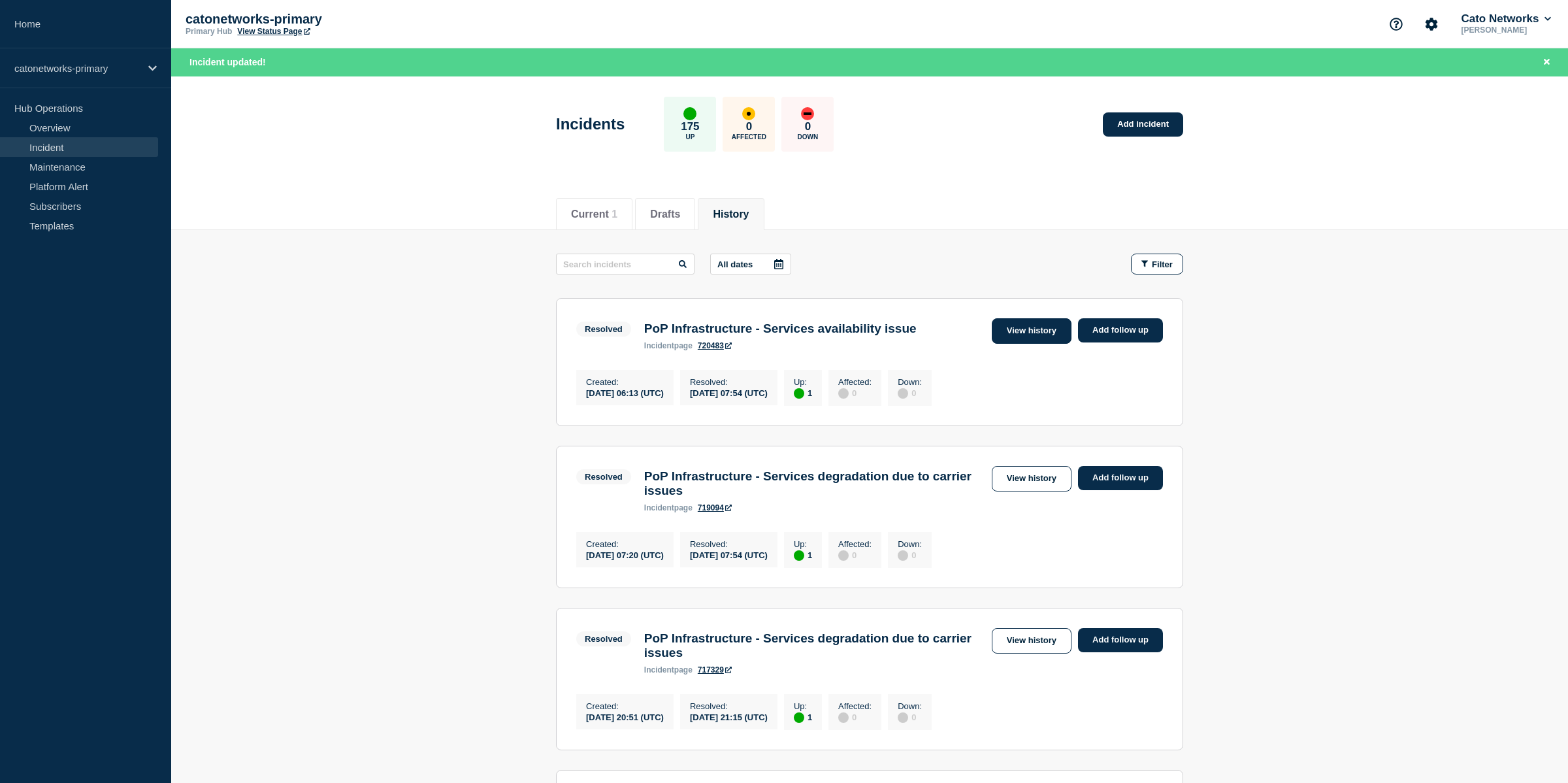
click at [1018, 329] on link "View history" at bounding box center [1032, 331] width 80 height 25
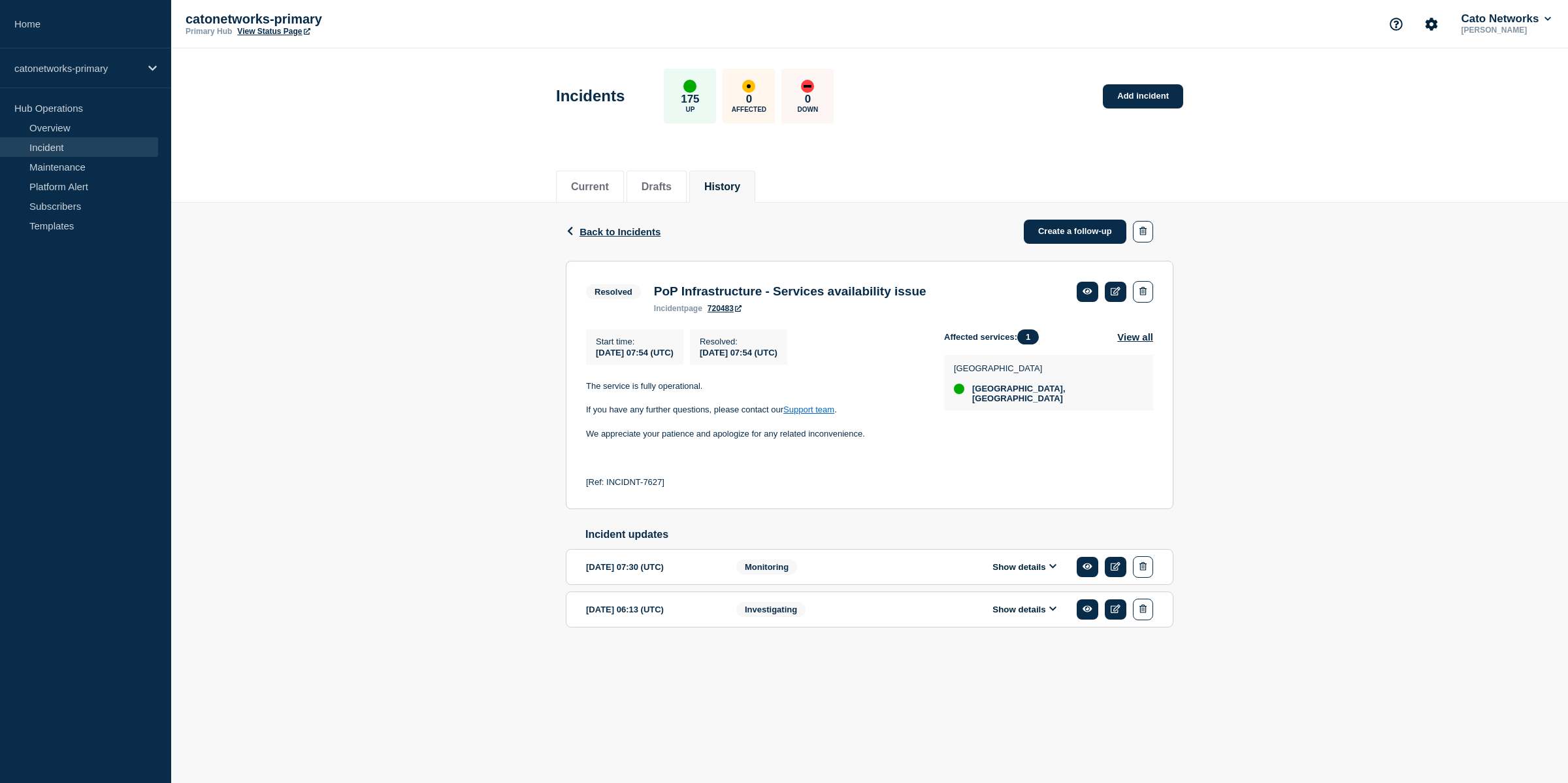
click at [1047, 615] on button "Show details" at bounding box center [1024, 610] width 72 height 11
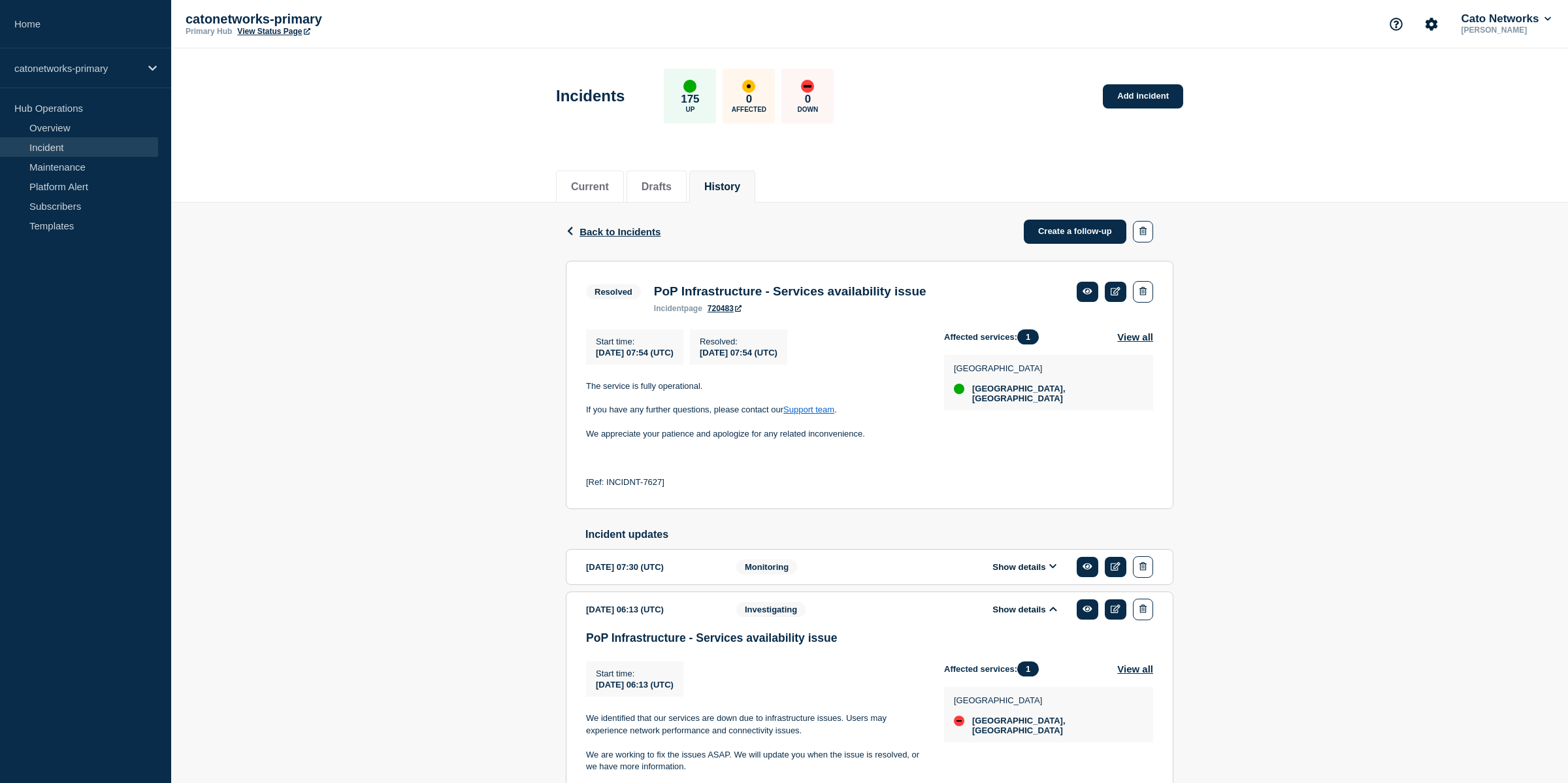
scroll to position [175, 0]
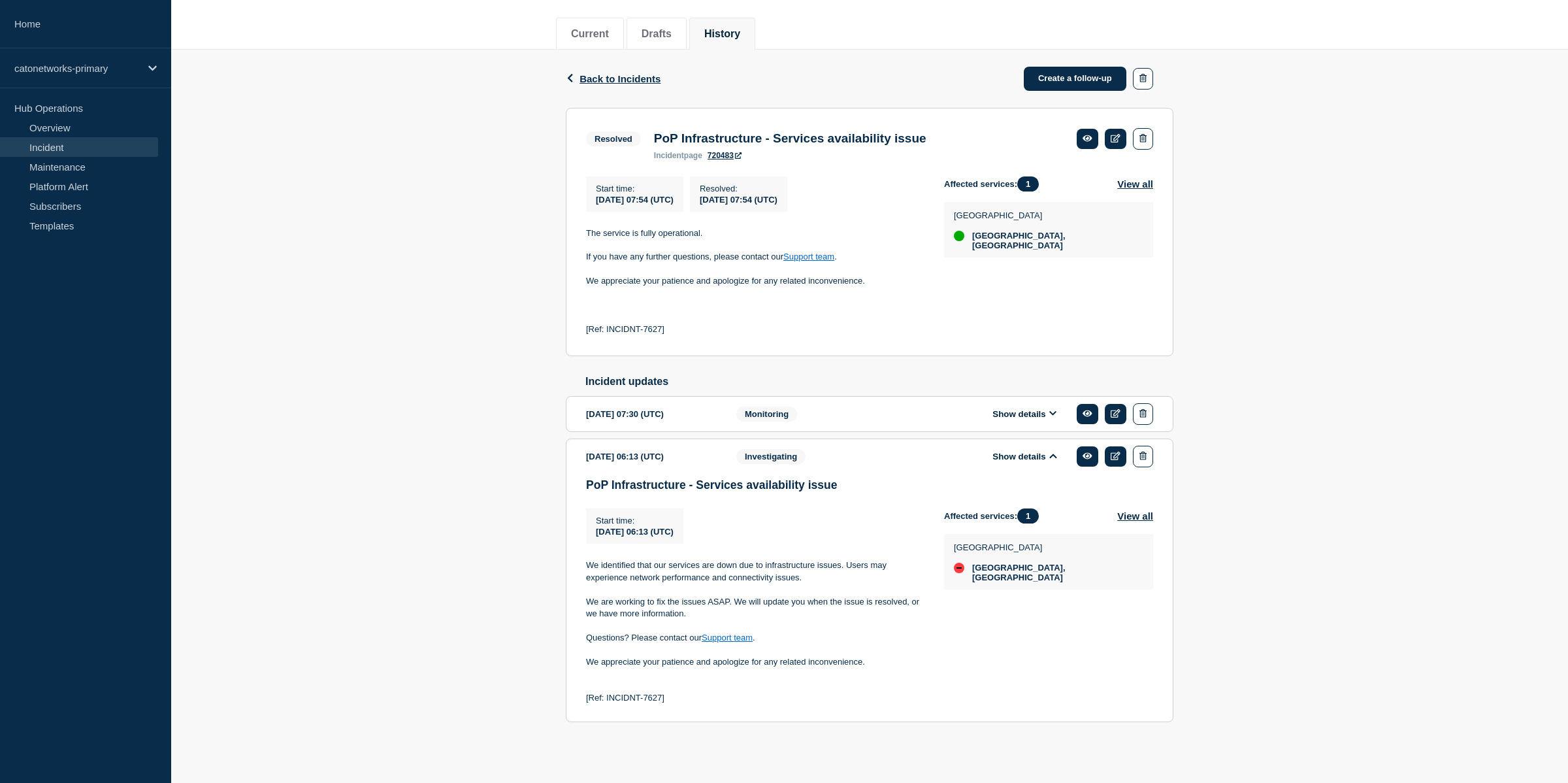
click at [1052, 409] on icon at bounding box center [1053, 413] width 8 height 8
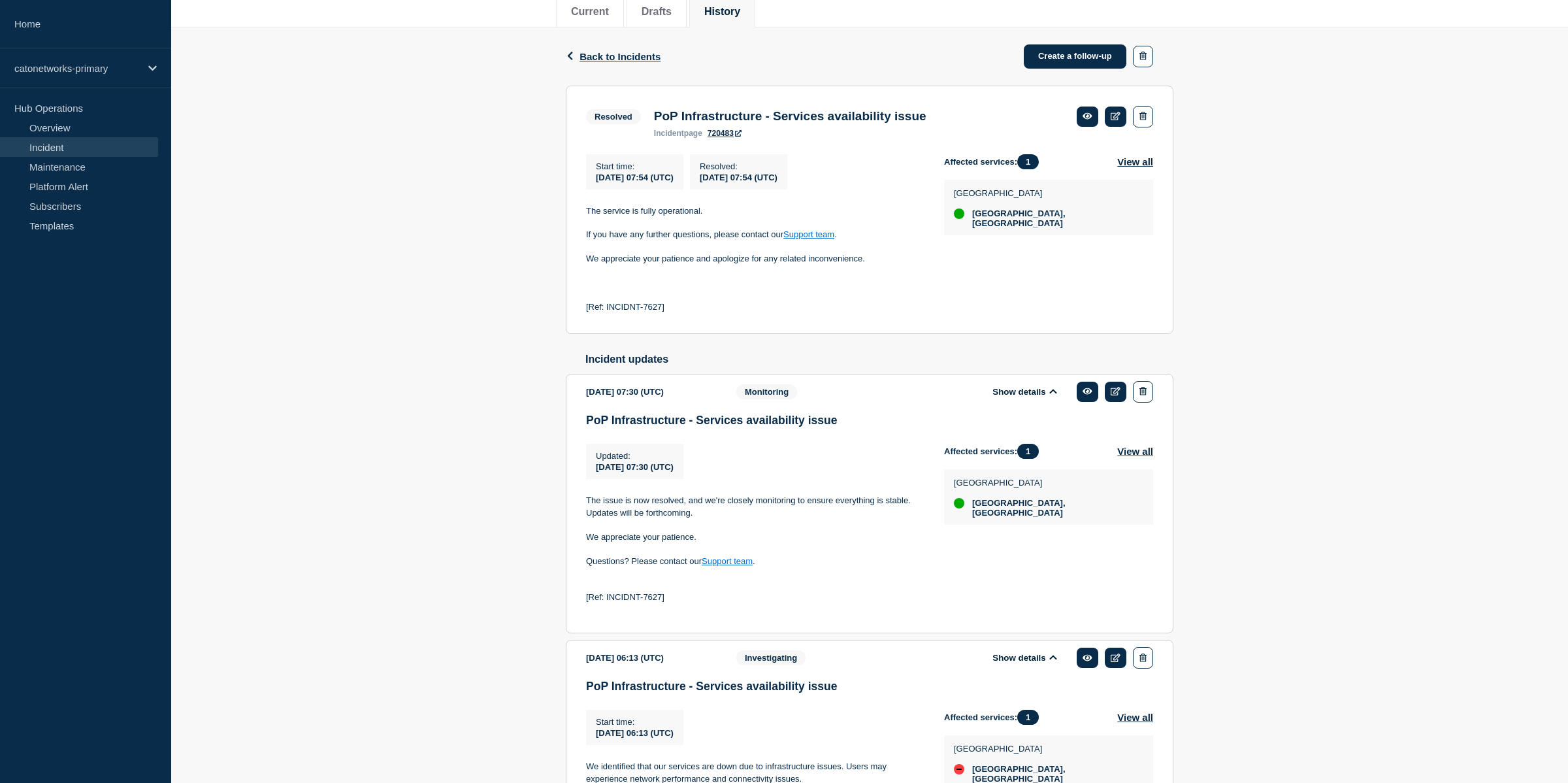
click at [1052, 396] on icon at bounding box center [1053, 392] width 8 height 8
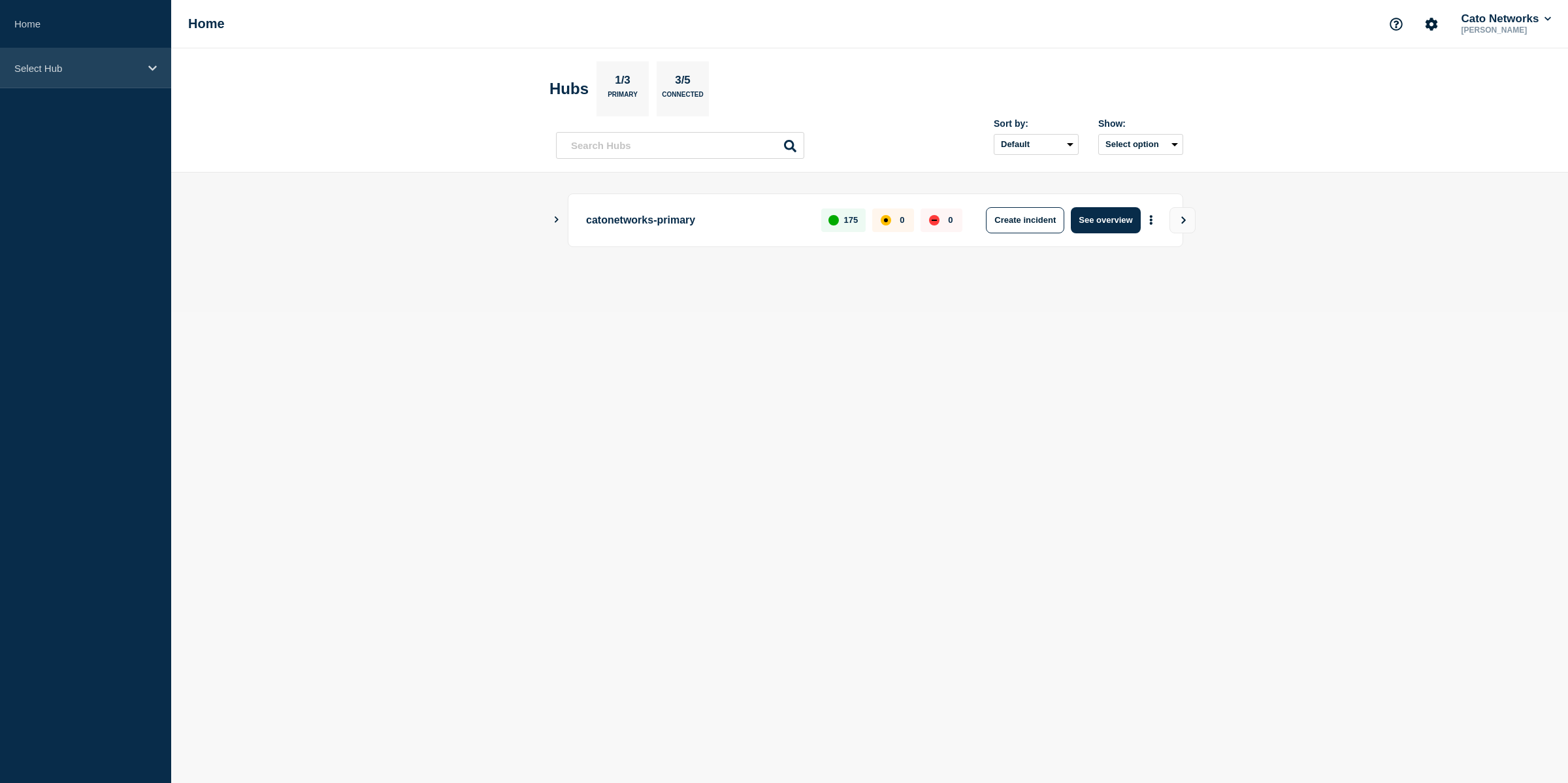
drag, startPoint x: 99, startPoint y: 74, endPoint x: 97, endPoint y: 84, distance: 10.2
click at [99, 74] on p "Select Hub" at bounding box center [78, 69] width 126 height 11
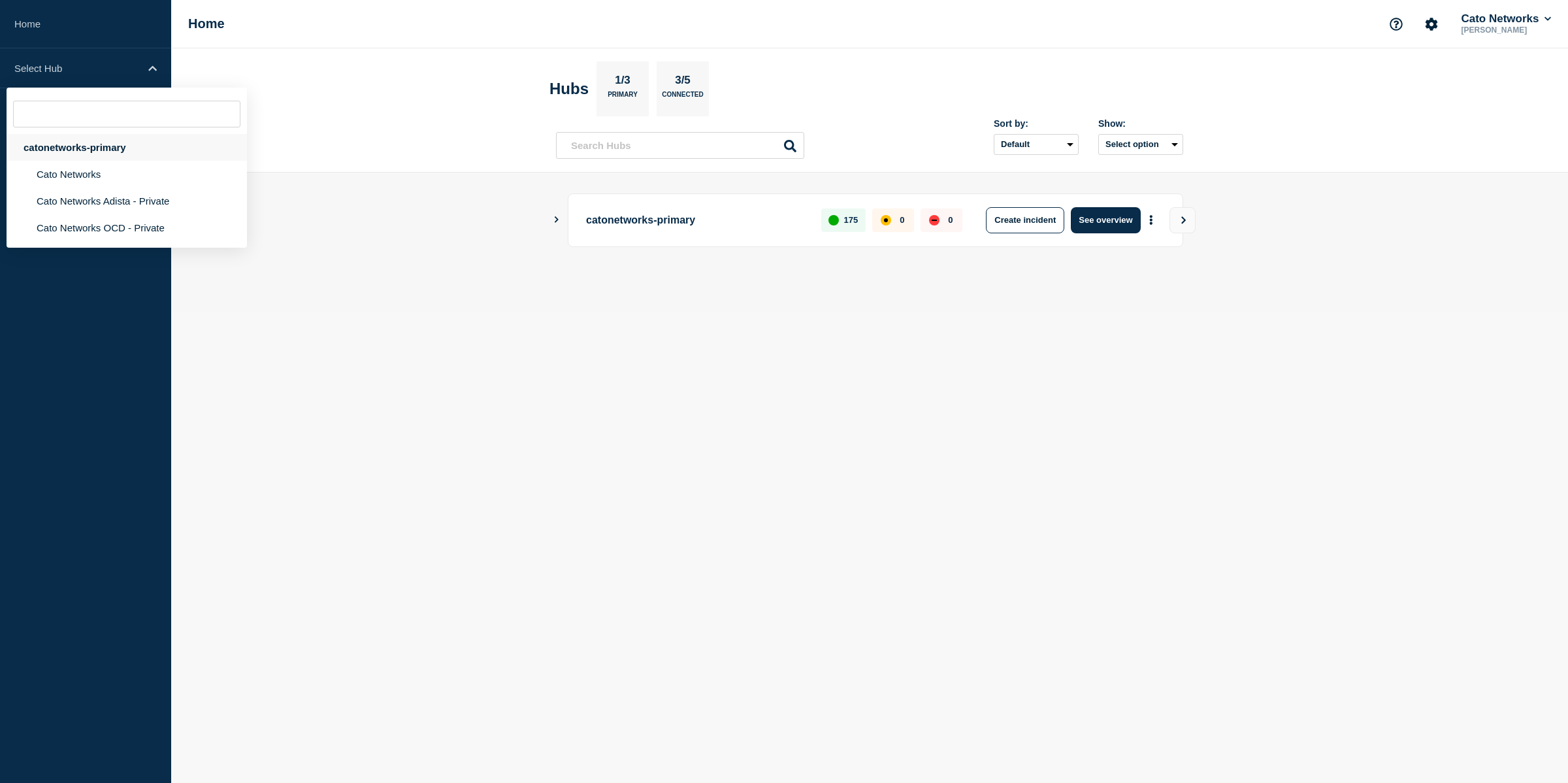
click at [68, 156] on div "catonetworks-primary" at bounding box center [126, 148] width 240 height 27
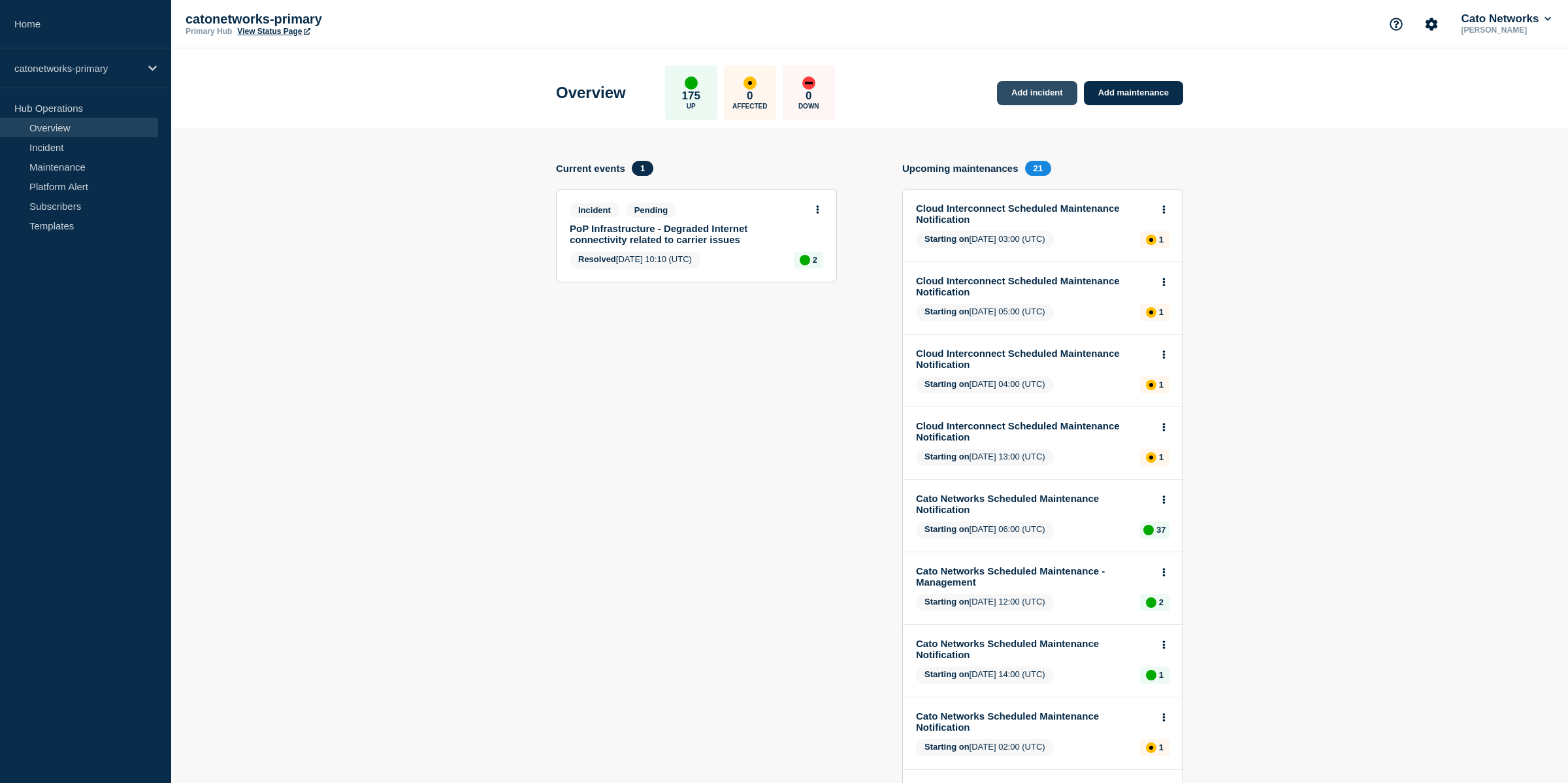
click at [1043, 99] on link "Add incident" at bounding box center [1037, 93] width 80 height 24
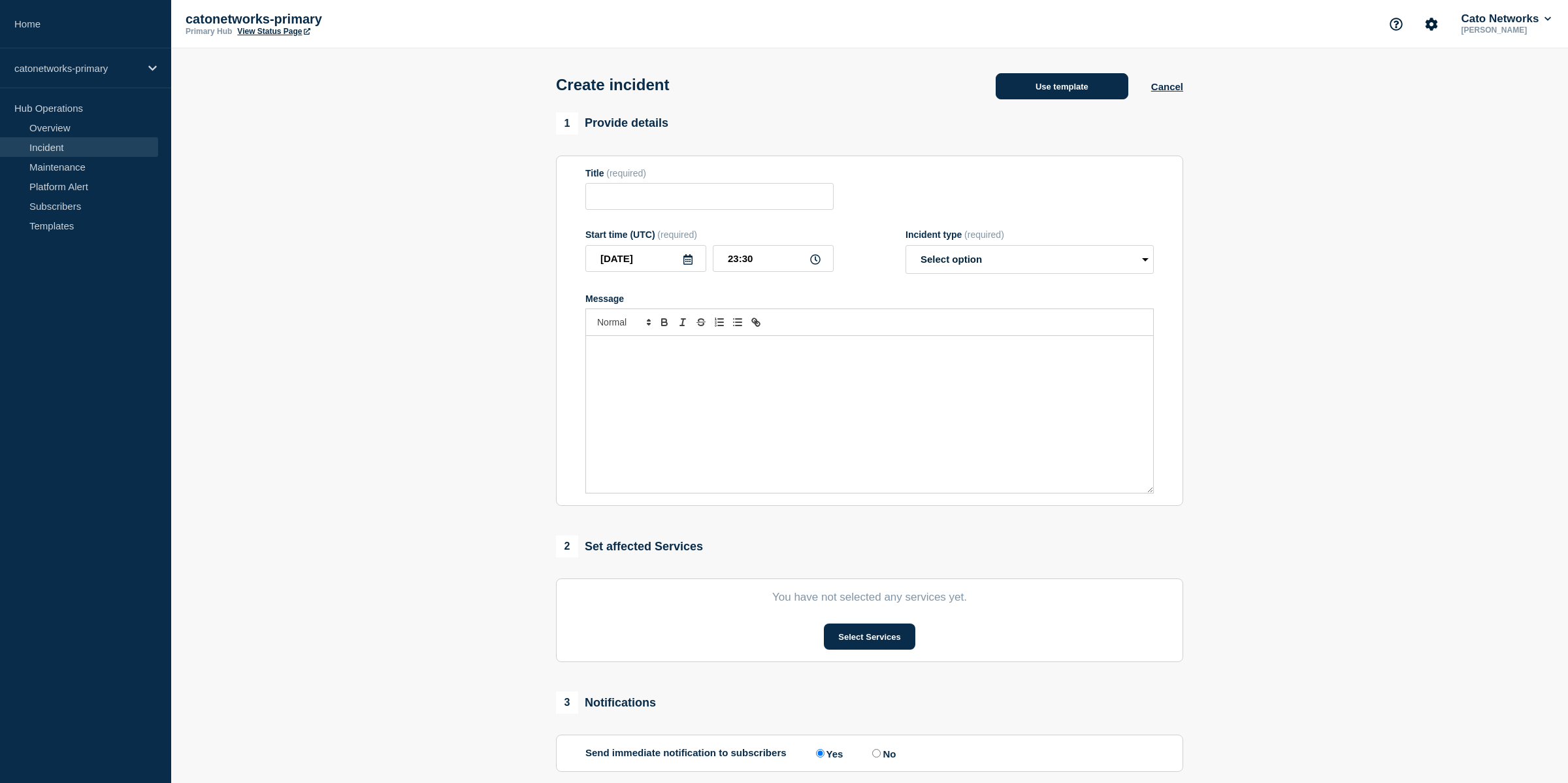
click at [1043, 92] on button "Use template" at bounding box center [1062, 86] width 133 height 26
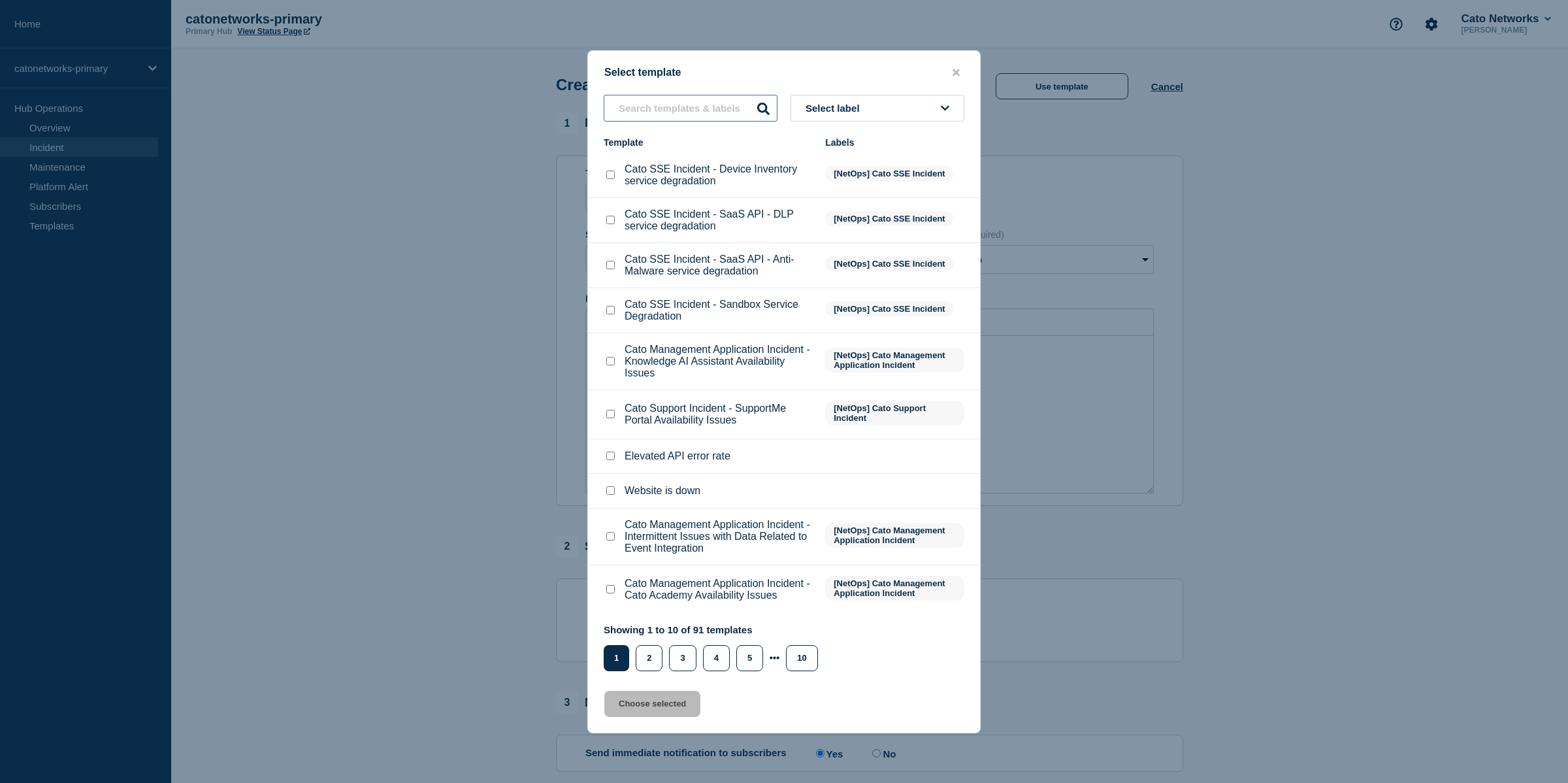
click at [731, 95] on input "text" at bounding box center [690, 108] width 174 height 27
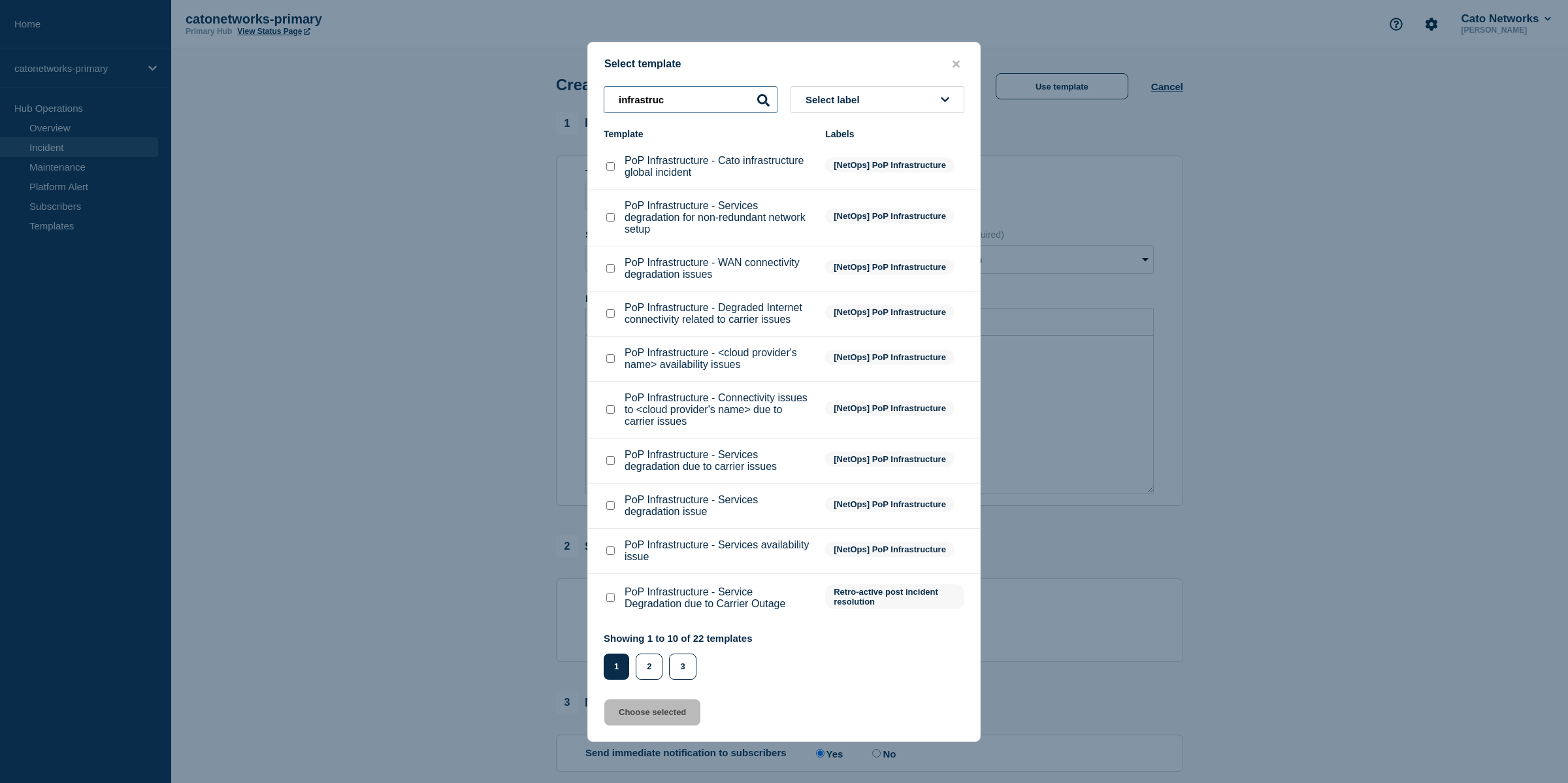
type input "infrastruc"
click at [863, 94] on span "Select label" at bounding box center [835, 100] width 59 height 11
type input "infr"
click at [890, 185] on button "[NetOps] PoP Infrastructure" at bounding box center [878, 198] width 174 height 27
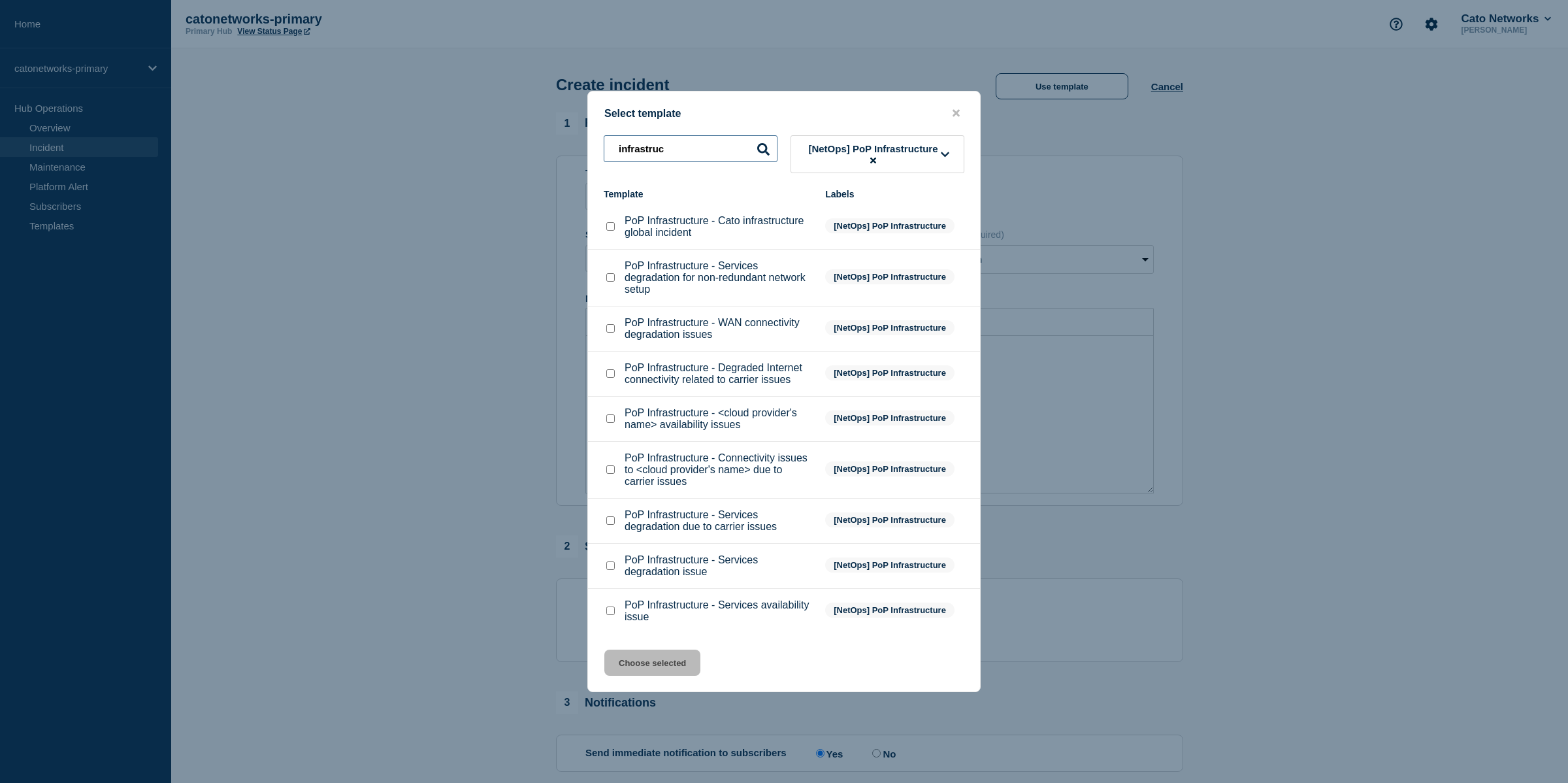
click at [725, 136] on input "infrastruc" at bounding box center [690, 149] width 174 height 27
click at [735, 156] on div "[NetOps] PoP Infrastructure Template Labels PoP Infrastructure - Cato infrastru…" at bounding box center [784, 385] width 392 height 498
click at [609, 615] on input "PoP Infrastructure - Services availability issue checkbox" at bounding box center [611, 611] width 8 height 8
checkbox input "true"
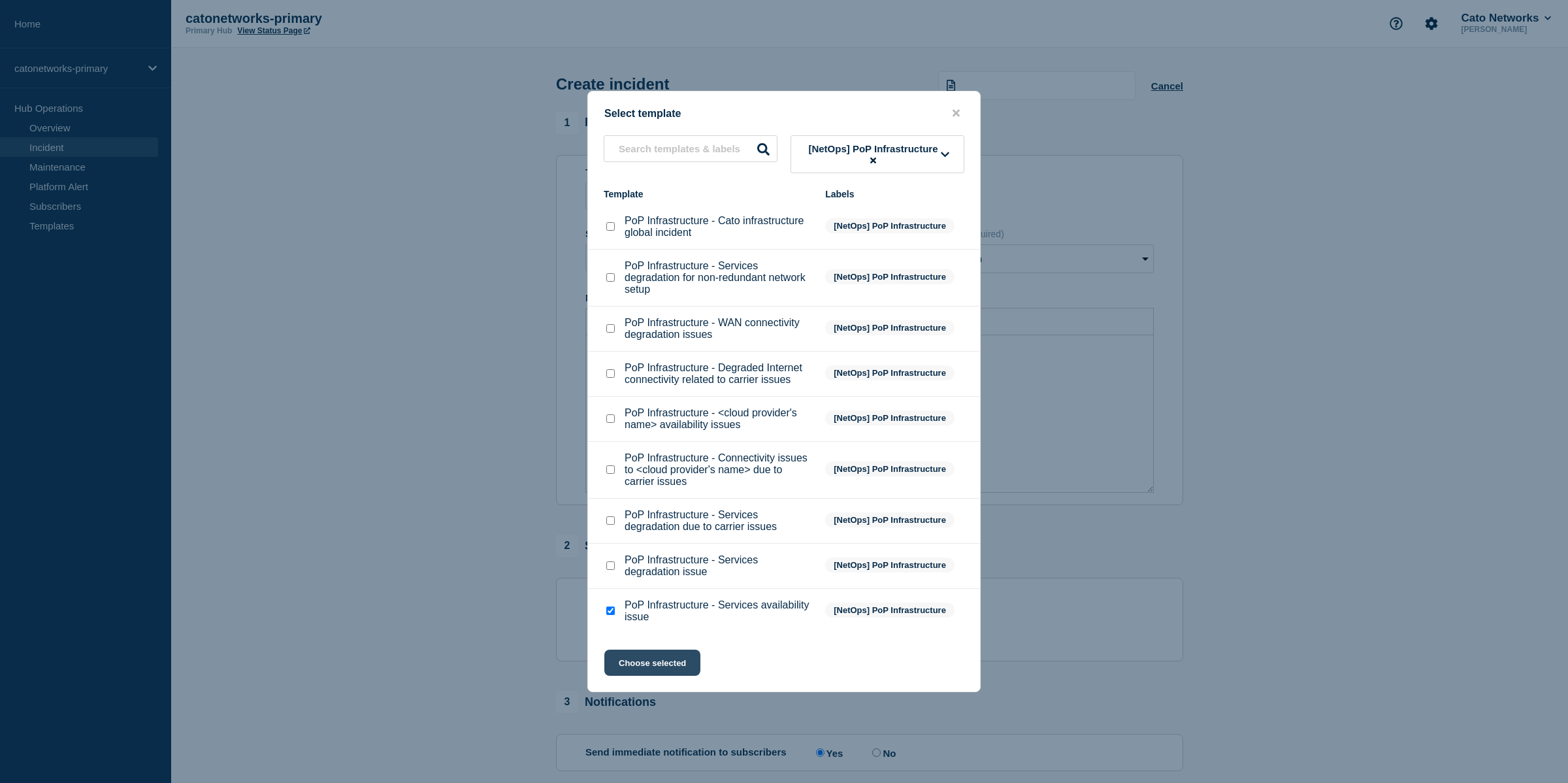
click at [670, 676] on button "Choose selected" at bounding box center [652, 663] width 96 height 26
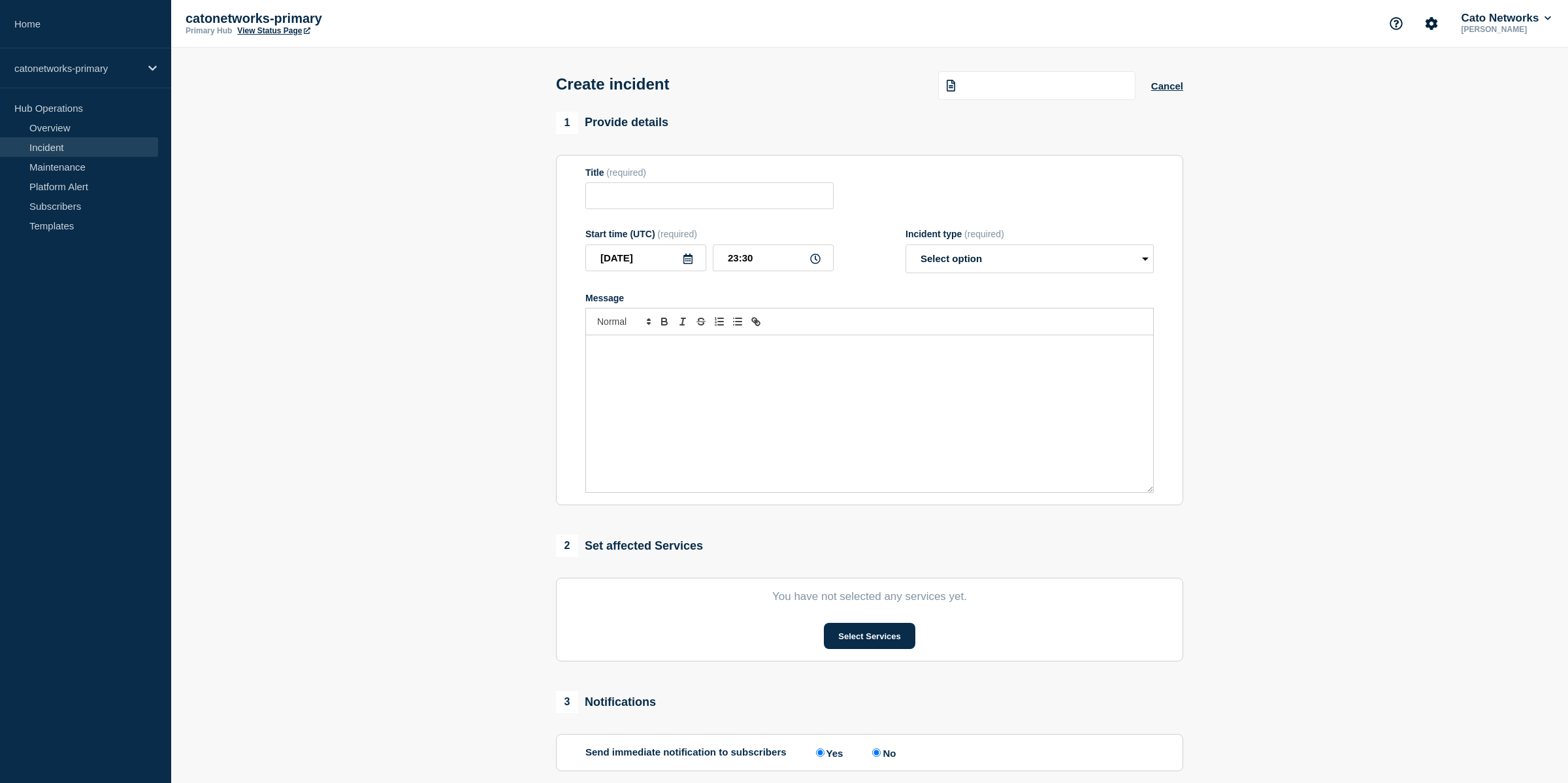
type input "PoP Infrastructure - Services availability issue"
select select "investigating"
radio input "false"
radio input "true"
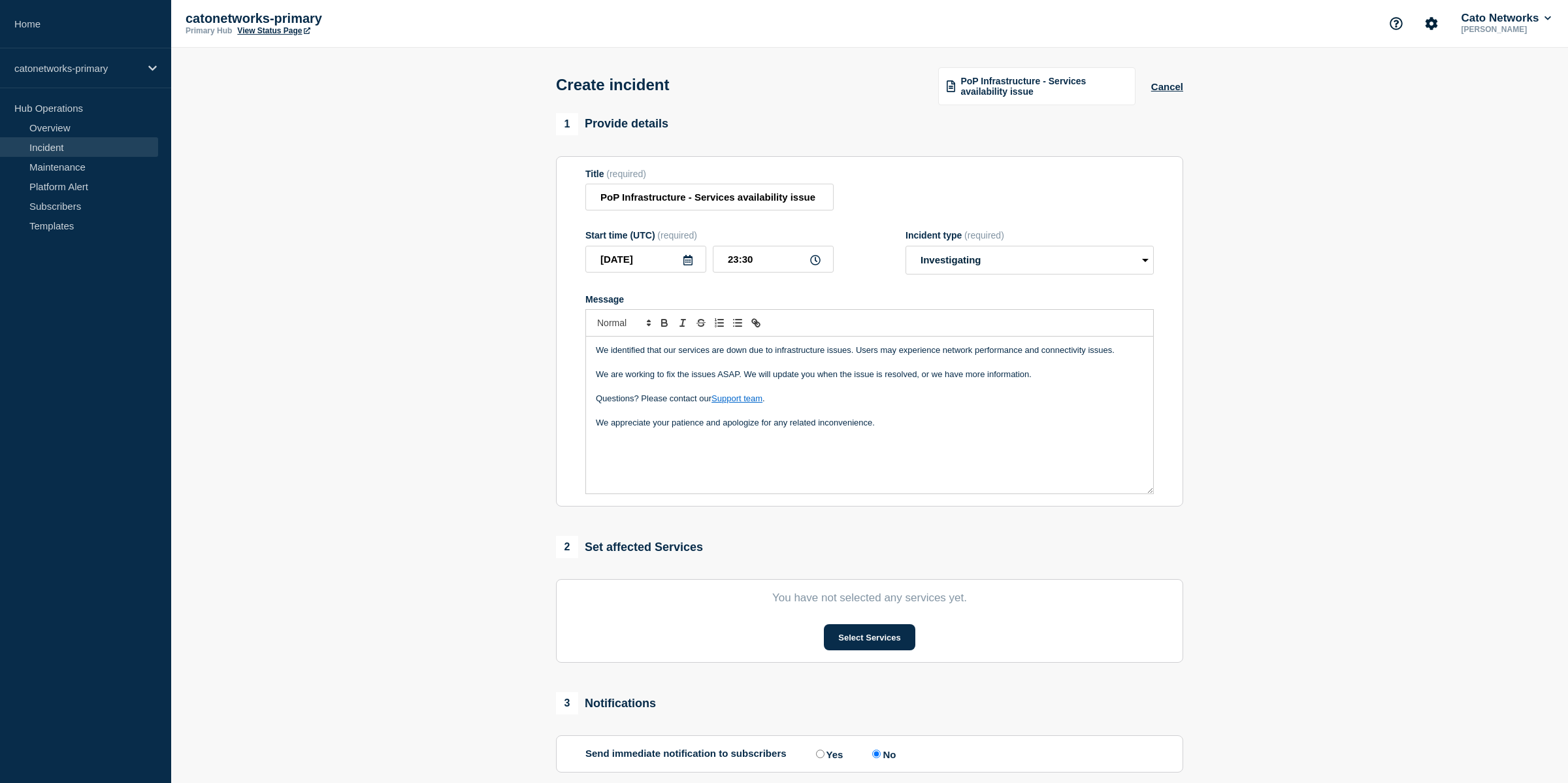
scroll to position [3, 0]
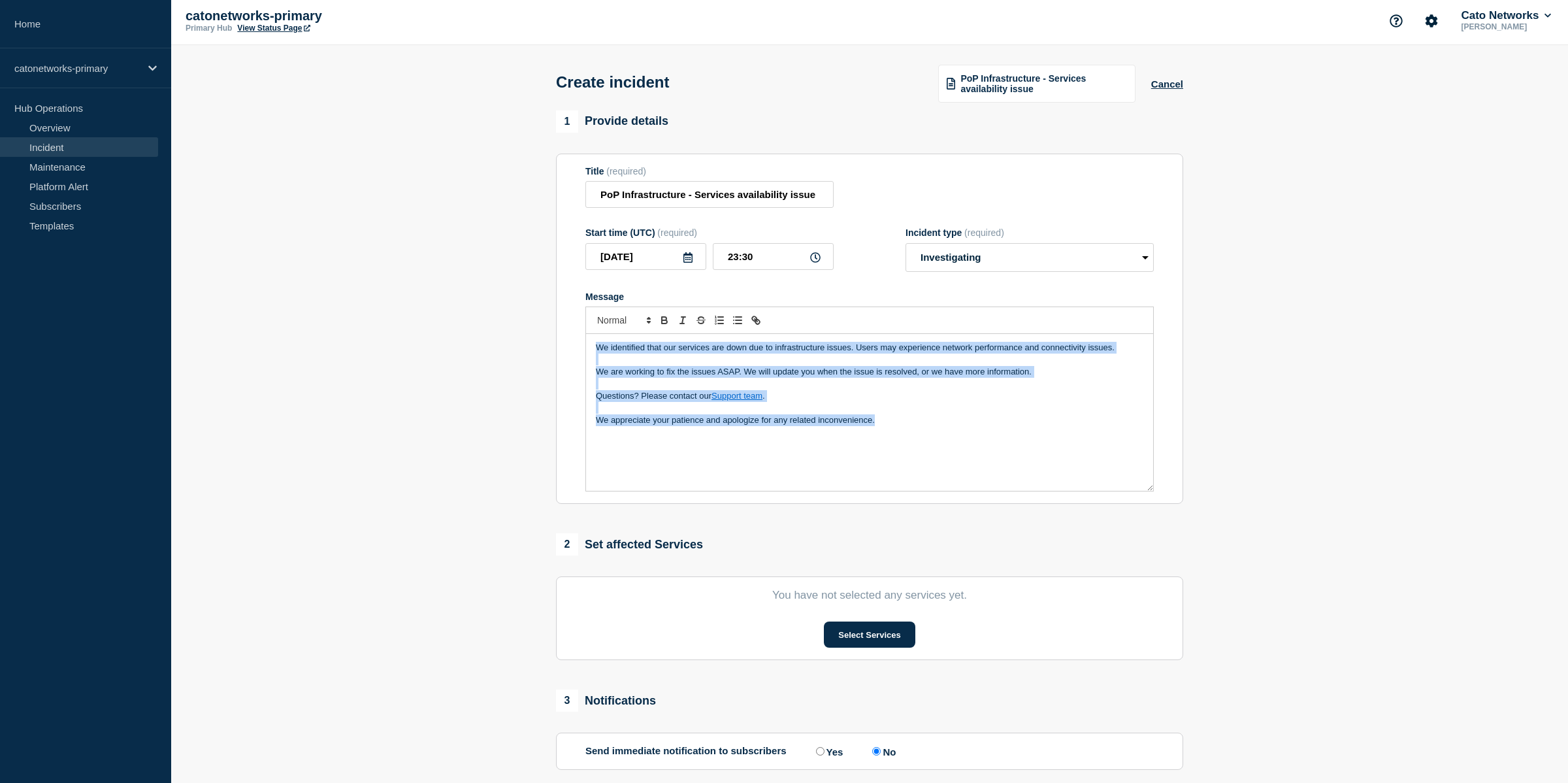
drag, startPoint x: 825, startPoint y: 415, endPoint x: 440, endPoint y: 317, distance: 397.3
click at [440, 317] on section "1 Provide details Title (required) PoP Infrastructure - Services availability i…" at bounding box center [869, 484] width 1397 height 749
copy div "We identified that our services are down due to infrastructure issues. Users ma…"
